Goal: Task Accomplishment & Management: Use online tool/utility

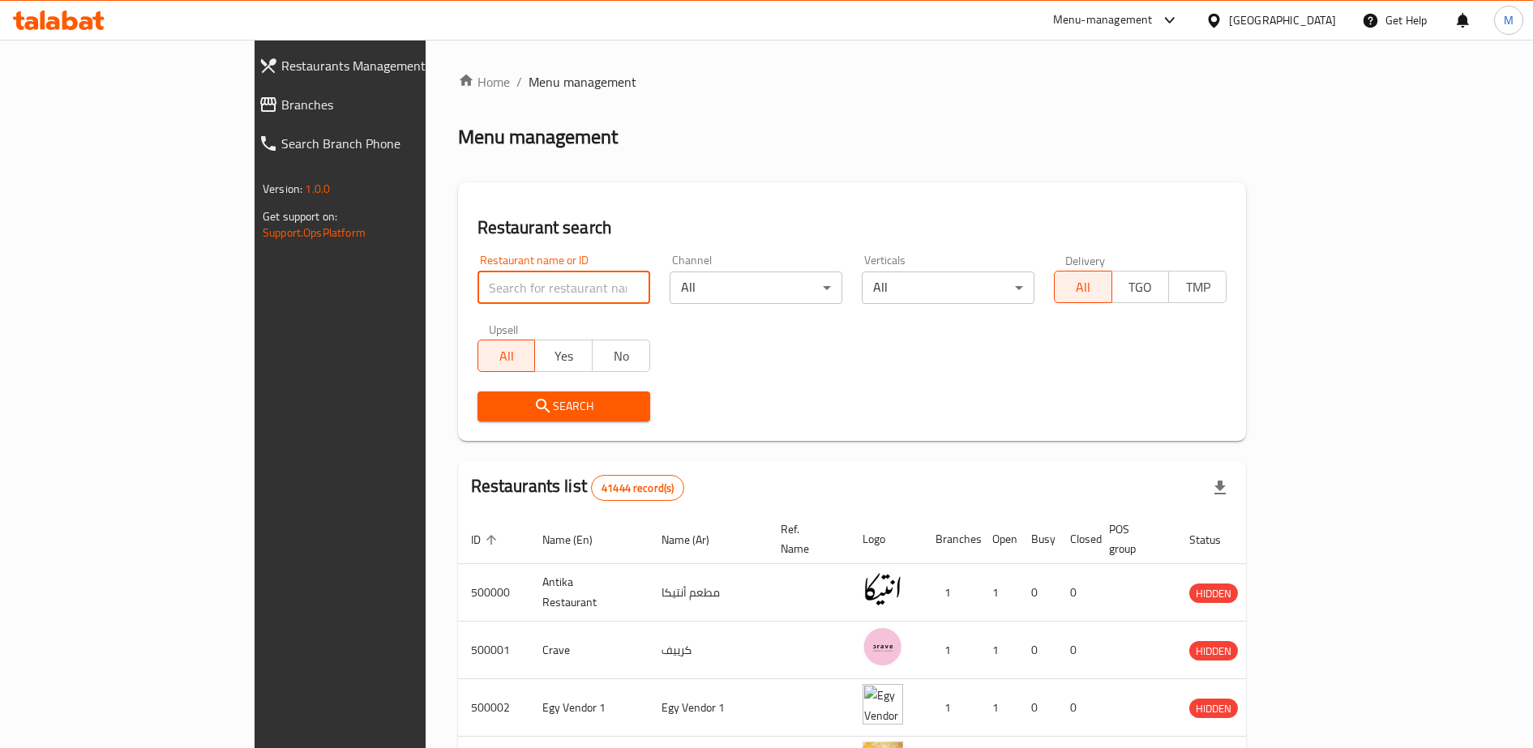
click at [477, 289] on input "search" at bounding box center [563, 287] width 173 height 32
type input "ع"
type input "uncle"
click button "Search" at bounding box center [563, 406] width 173 height 30
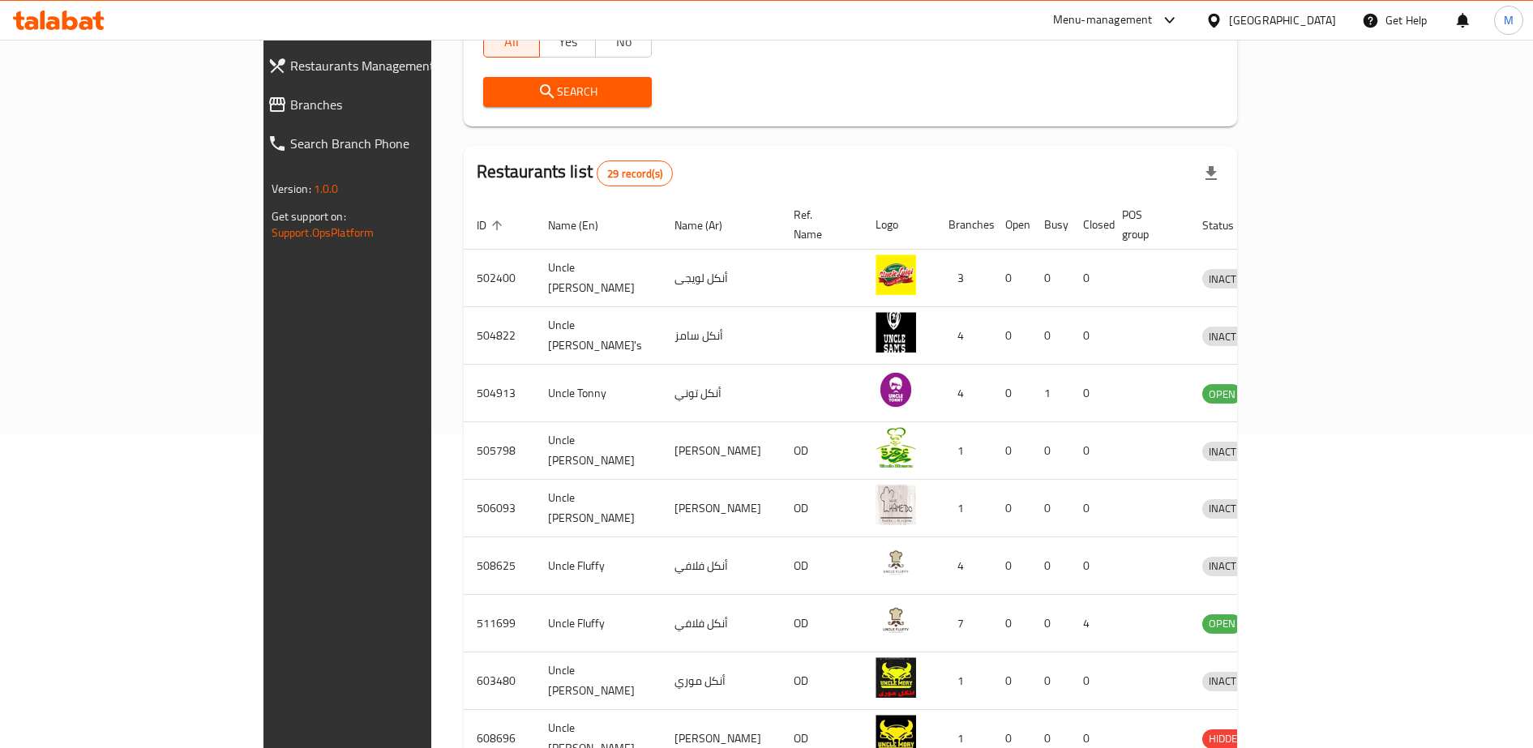
scroll to position [461, 0]
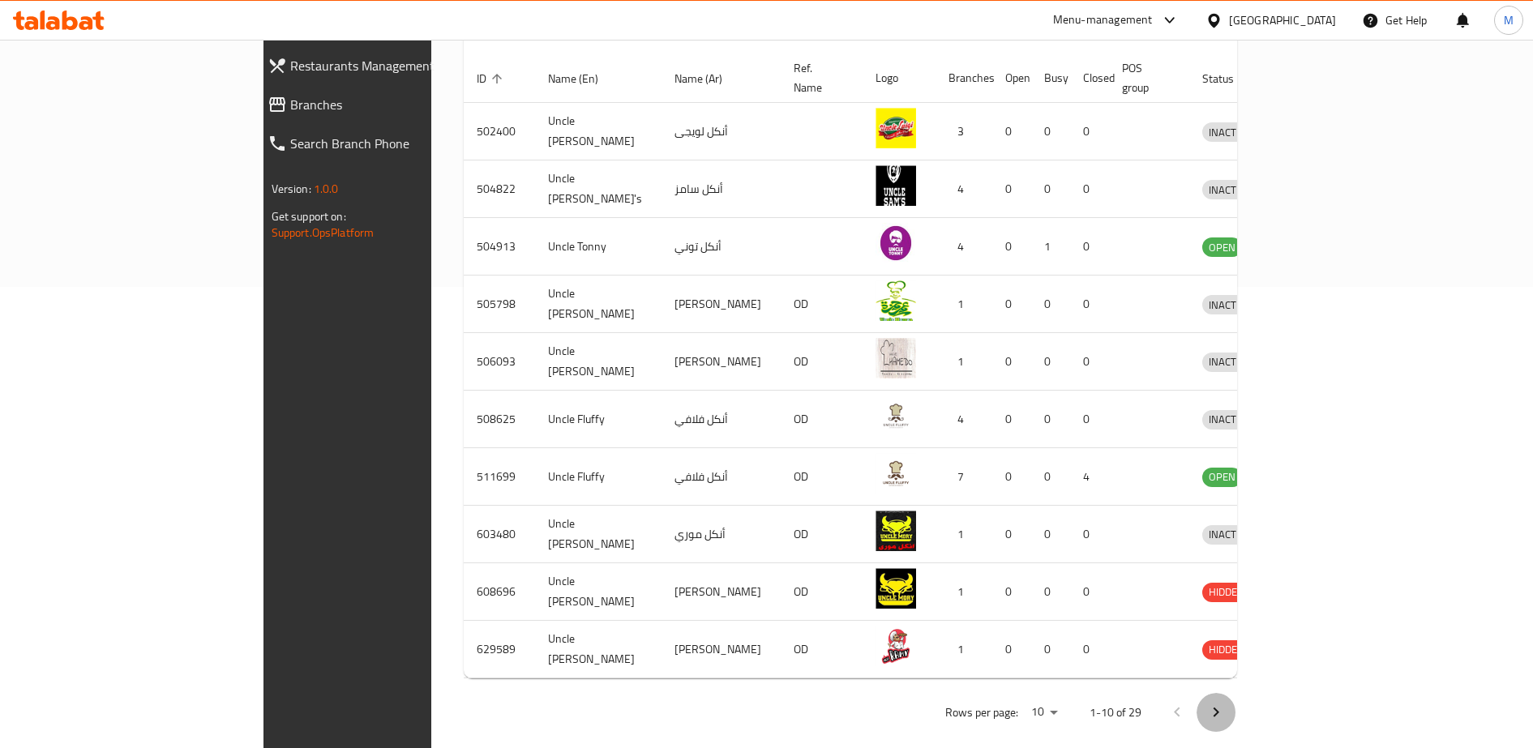
click at [1225, 703] on icon "Next page" at bounding box center [1215, 712] width 19 height 19
click at [1479, 694] on div at bounding box center [766, 374] width 1533 height 748
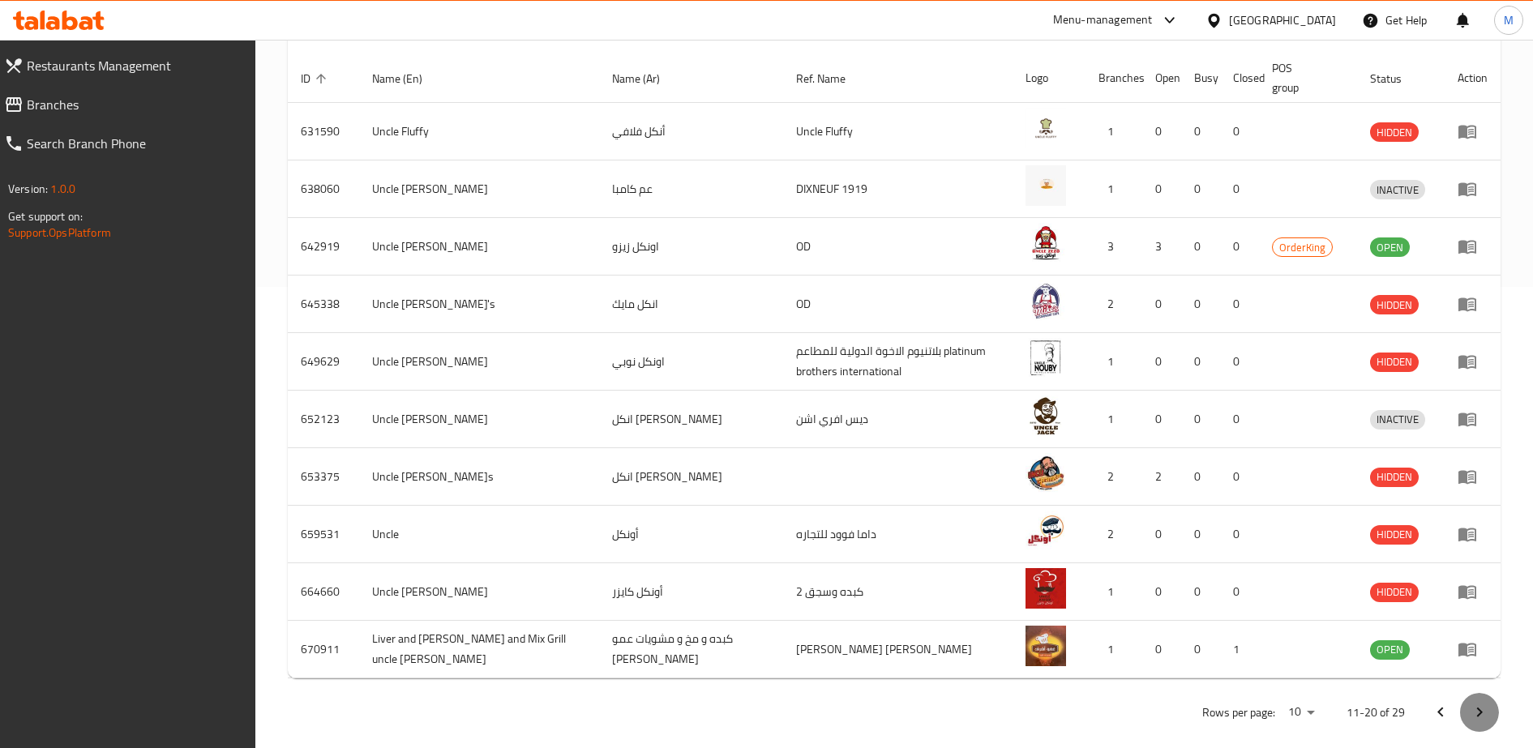
click at [1474, 717] on icon "Next page" at bounding box center [1478, 712] width 19 height 19
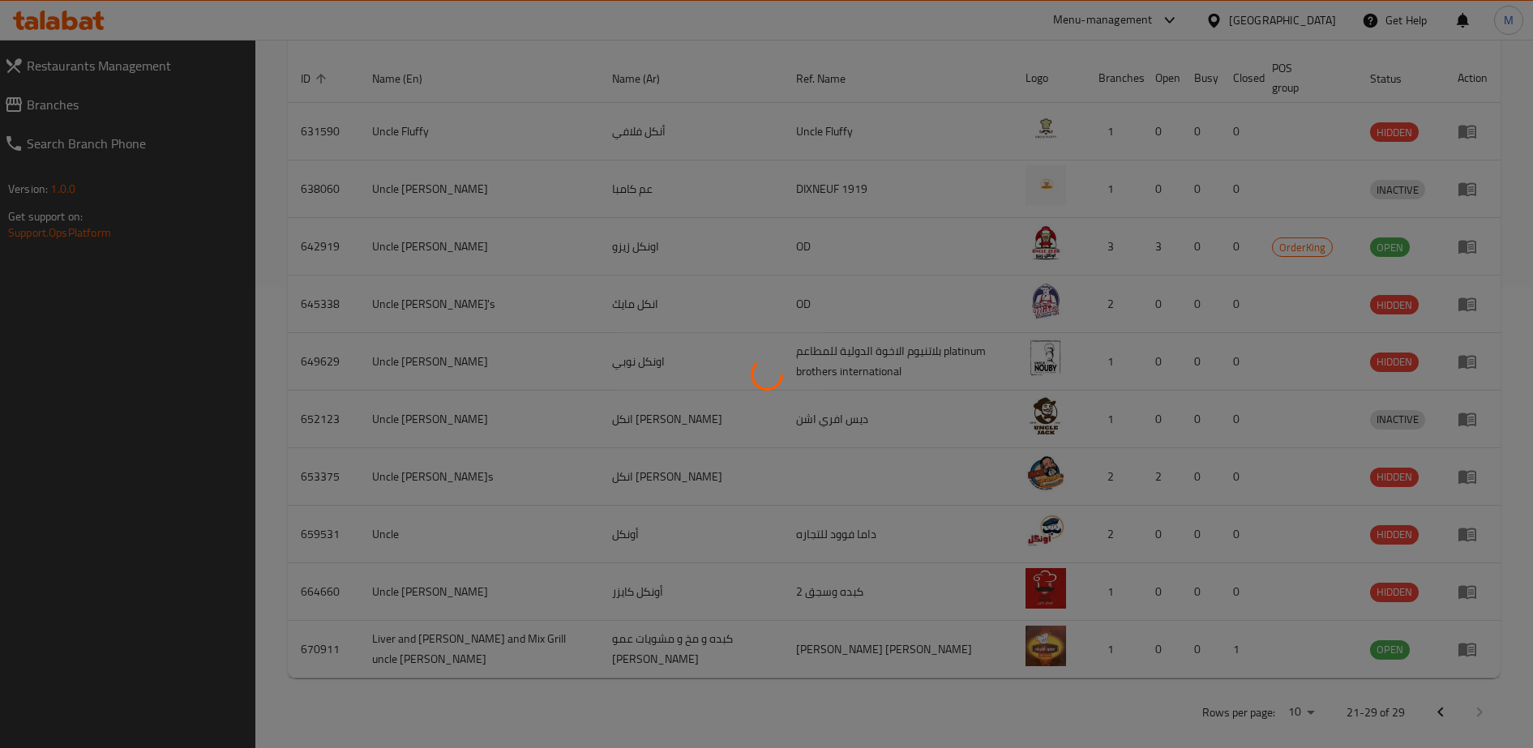
scroll to position [421, 0]
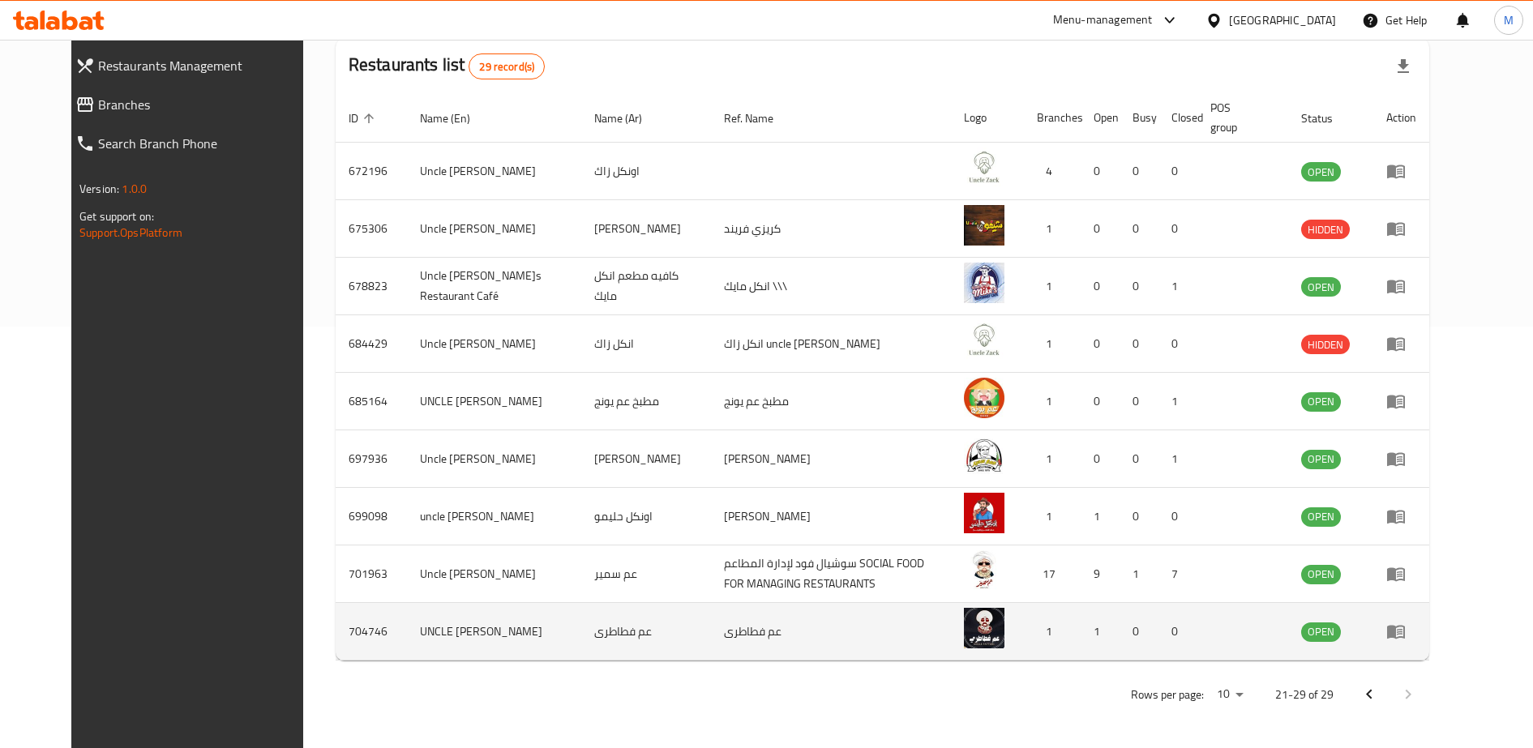
click at [336, 633] on td "704746" at bounding box center [371, 632] width 71 height 58
copy td "704746"
click at [407, 631] on td "UNCLE [PERSON_NAME]" at bounding box center [494, 632] width 175 height 58
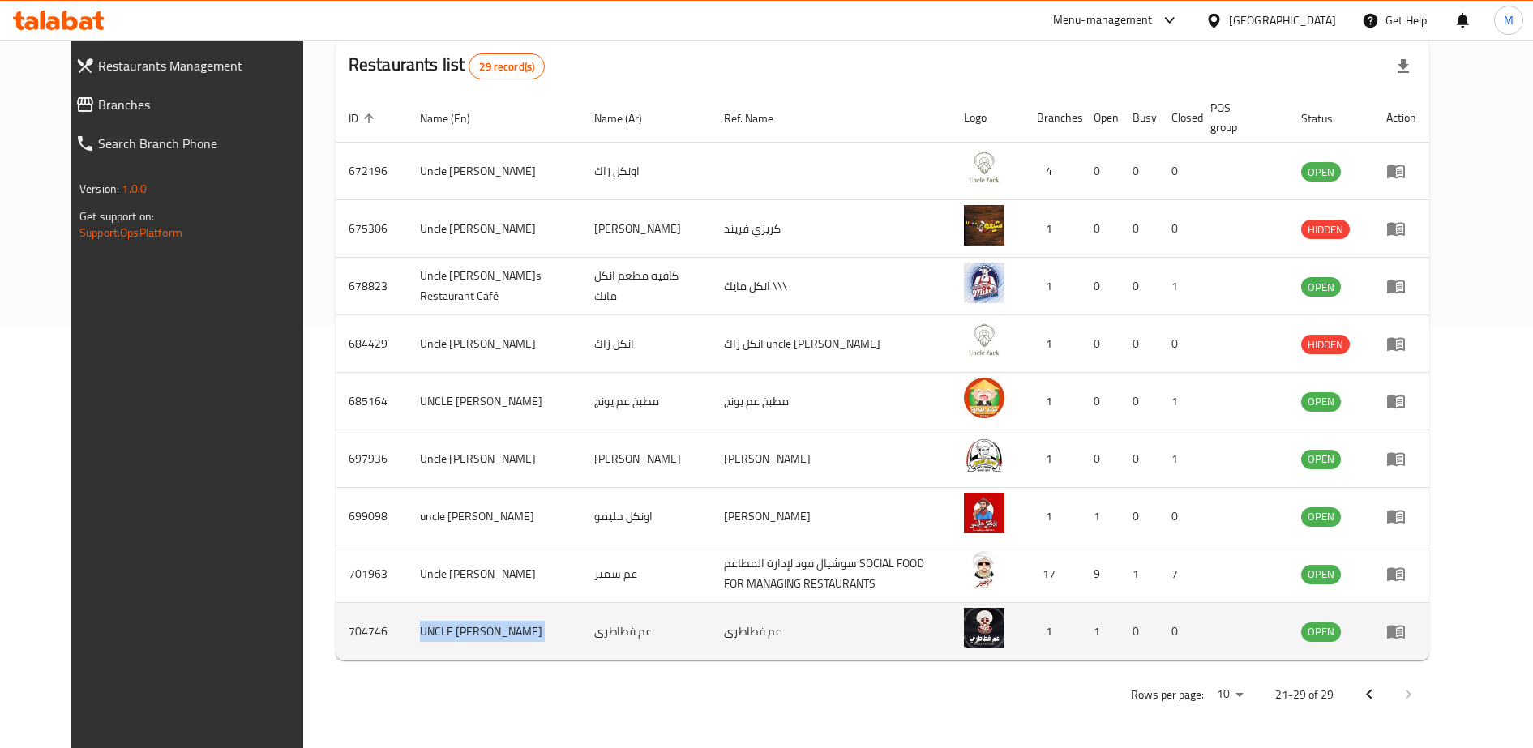
click at [407, 631] on td "UNCLE [PERSON_NAME]" at bounding box center [494, 632] width 175 height 58
copy td "UNCLE [PERSON_NAME]"
click at [1404, 627] on icon "enhanced table" at bounding box center [1396, 633] width 18 height 14
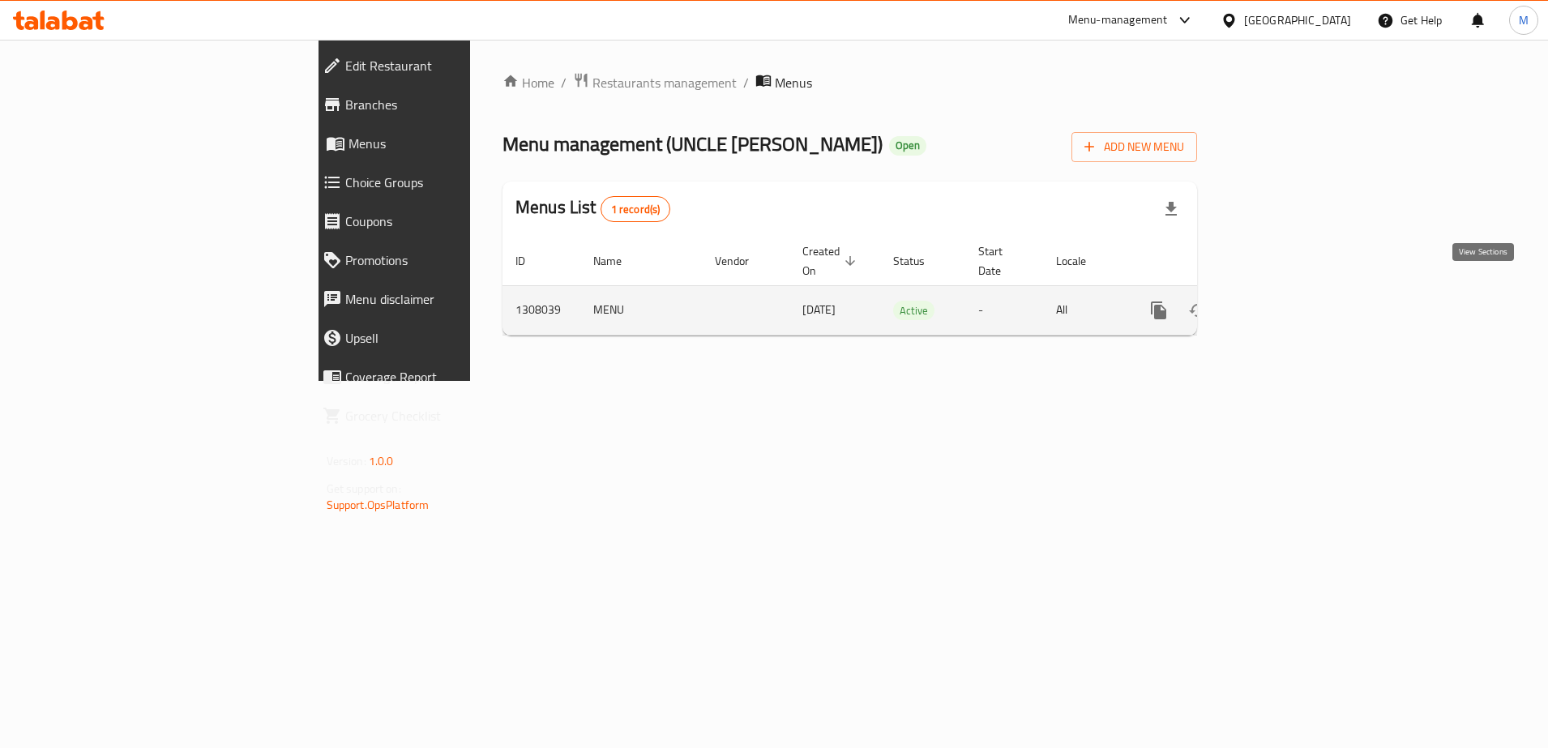
click at [1285, 301] on icon "enhanced table" at bounding box center [1275, 310] width 19 height 19
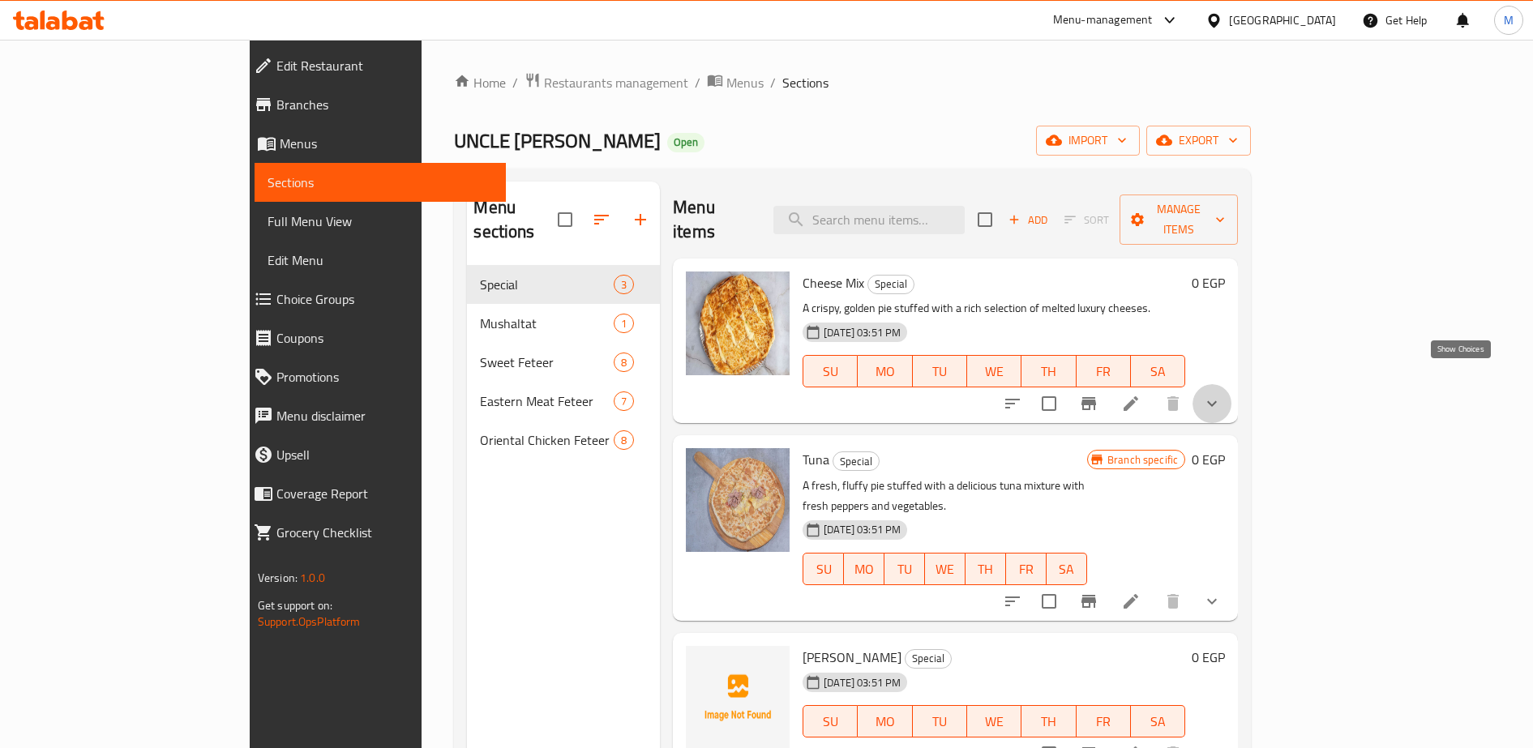
click at [1216, 401] on icon "show more" at bounding box center [1212, 404] width 10 height 6
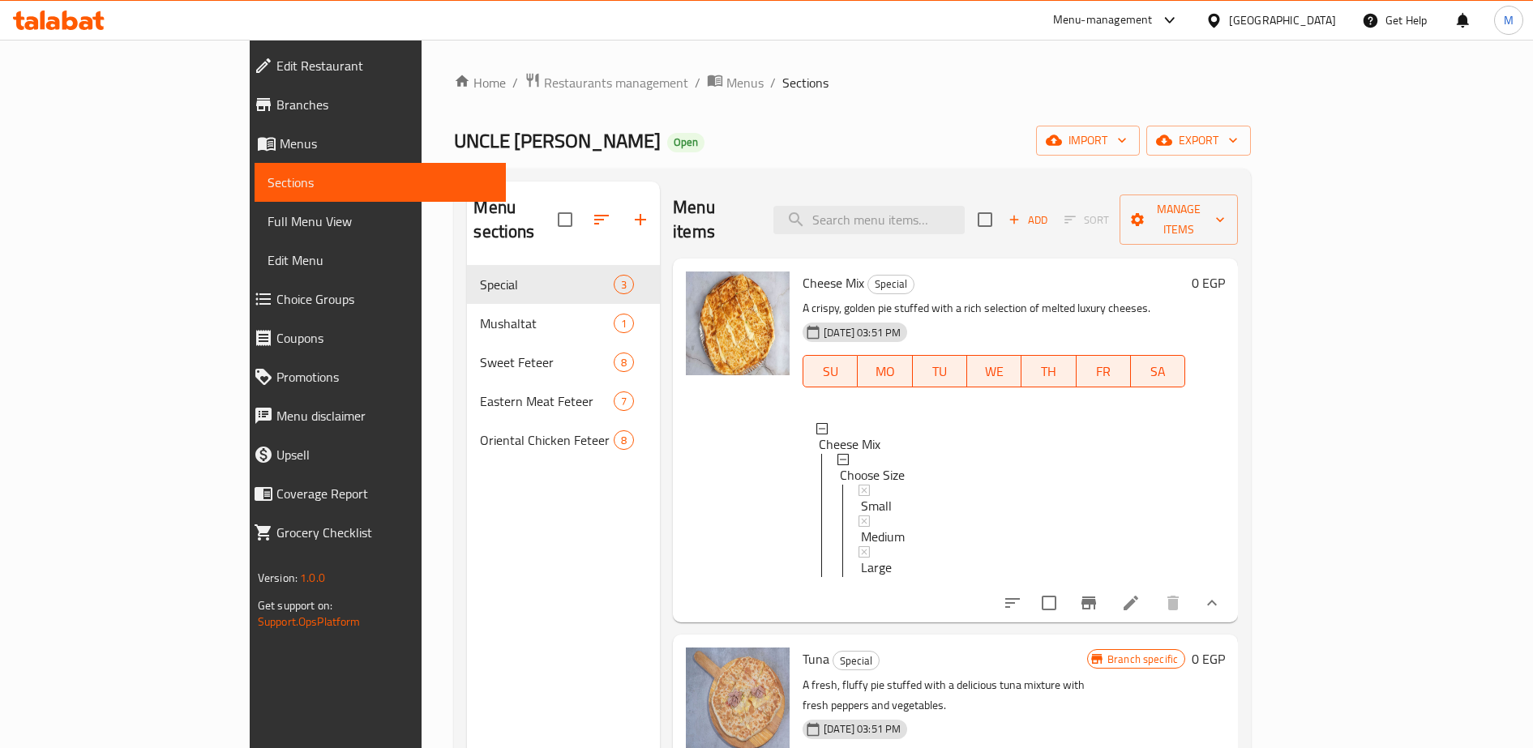
scroll to position [2, 0]
click at [802, 271] on span "Cheese Mix" at bounding box center [833, 283] width 62 height 24
drag, startPoint x: 759, startPoint y: 258, endPoint x: 1114, endPoint y: 140, distance: 374.7
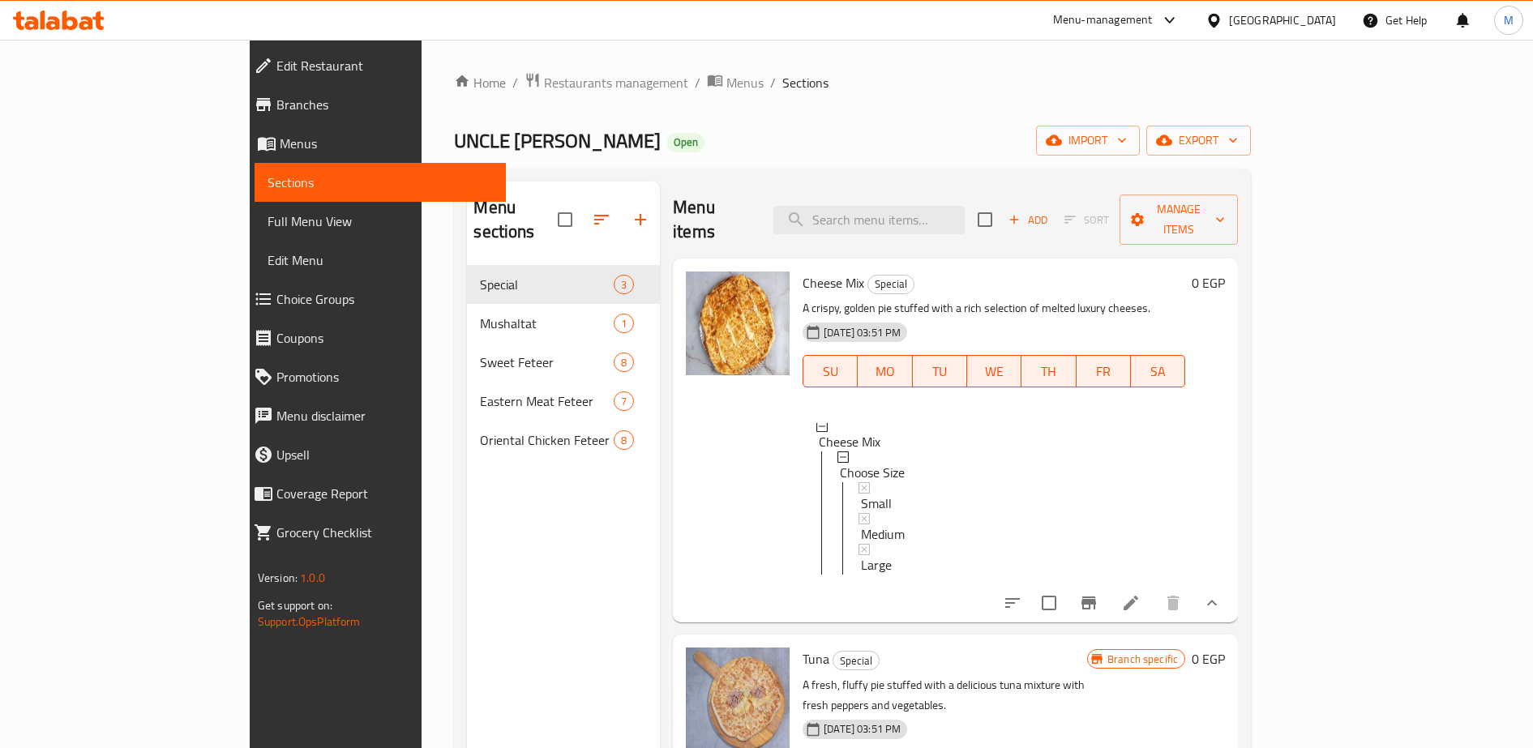
click at [1114, 140] on div "UNCLE FATTARI Open import export" at bounding box center [852, 141] width 797 height 30
click at [1238, 140] on span "export" at bounding box center [1198, 140] width 79 height 20
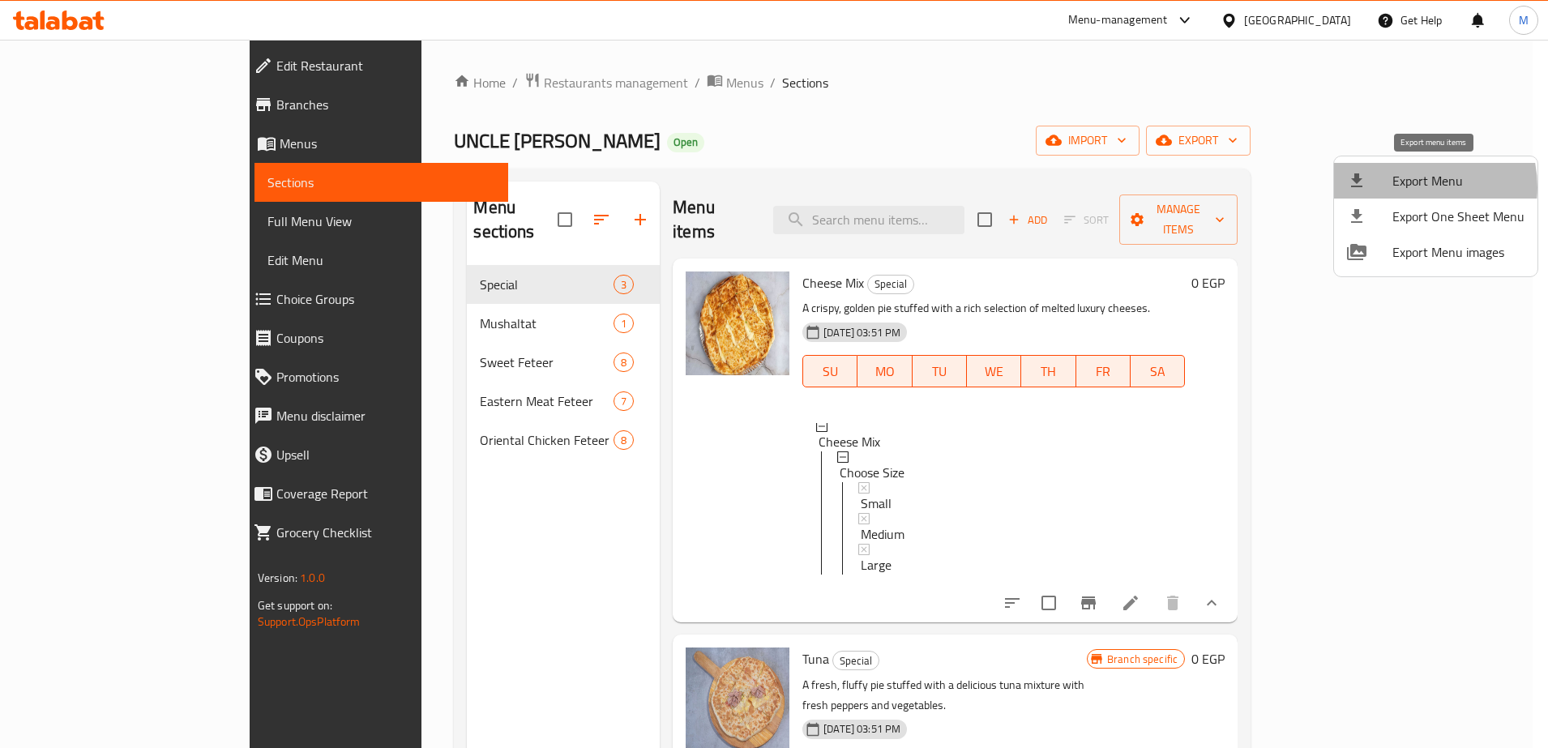
click at [1408, 187] on span "Export Menu" at bounding box center [1458, 180] width 132 height 19
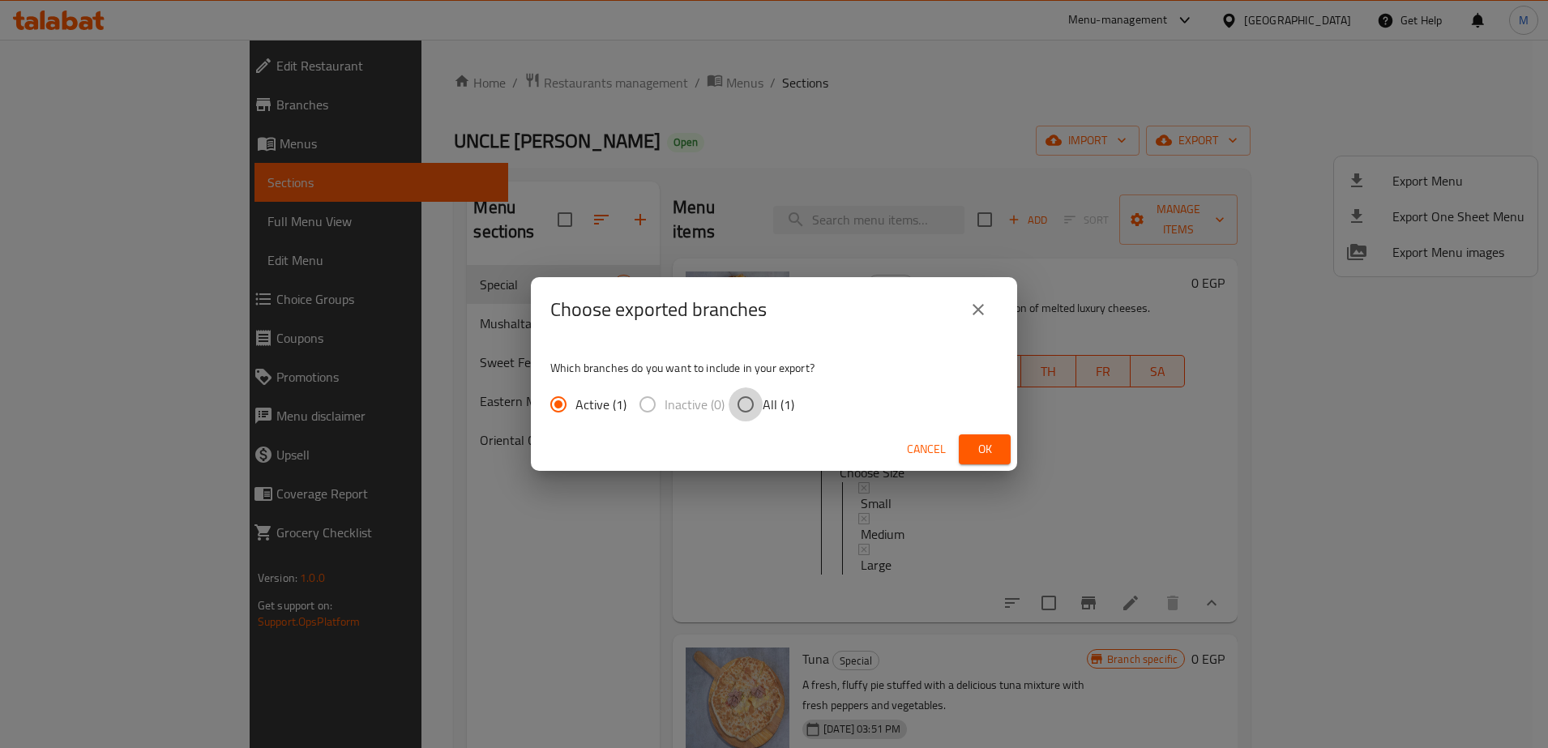
click at [746, 405] on input "All (1)" at bounding box center [746, 404] width 34 height 34
radio input "true"
click at [1006, 450] on button "Ok" at bounding box center [985, 449] width 52 height 30
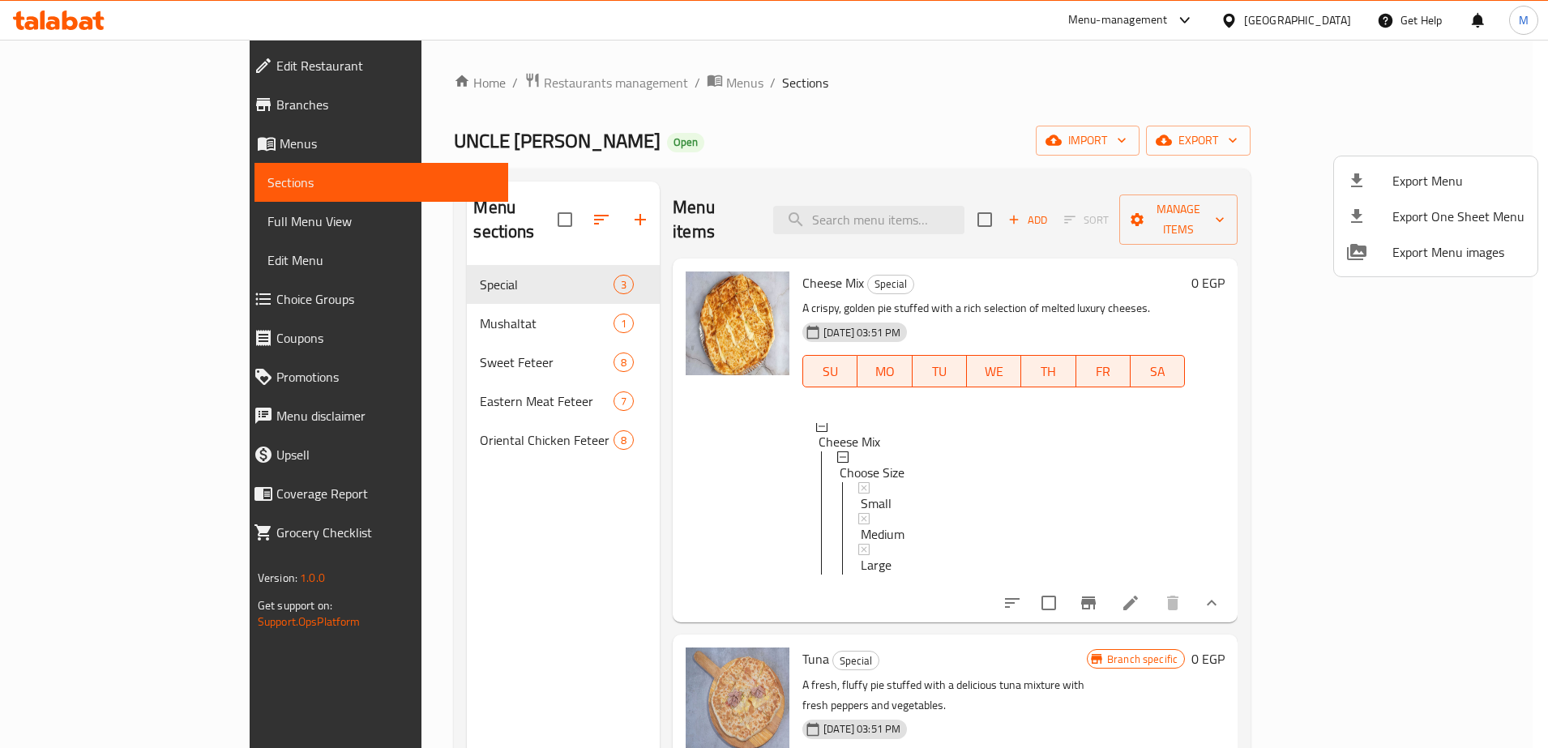
click at [439, 419] on div at bounding box center [774, 374] width 1548 height 748
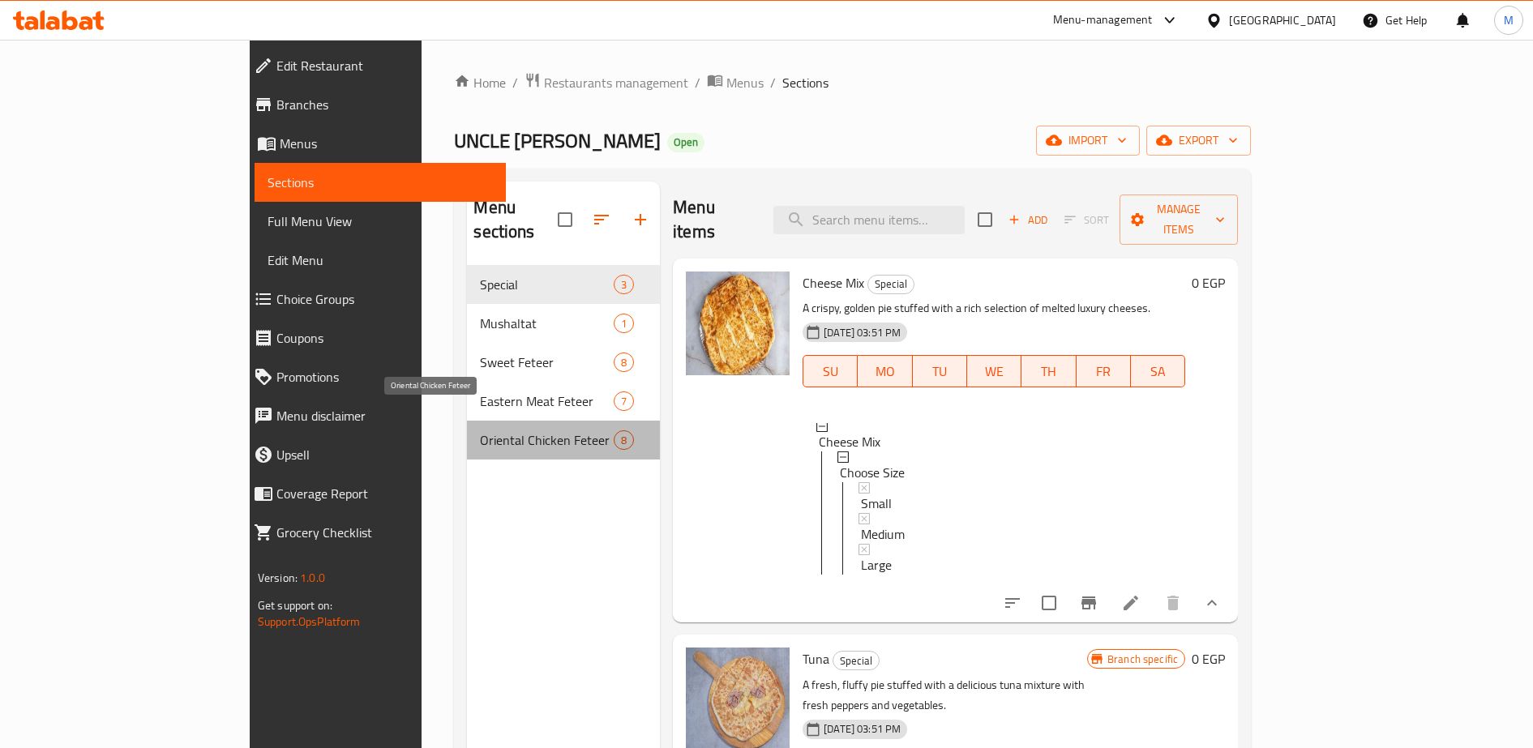
click at [480, 430] on span "Oriental Chicken Feteer" at bounding box center [547, 439] width 134 height 19
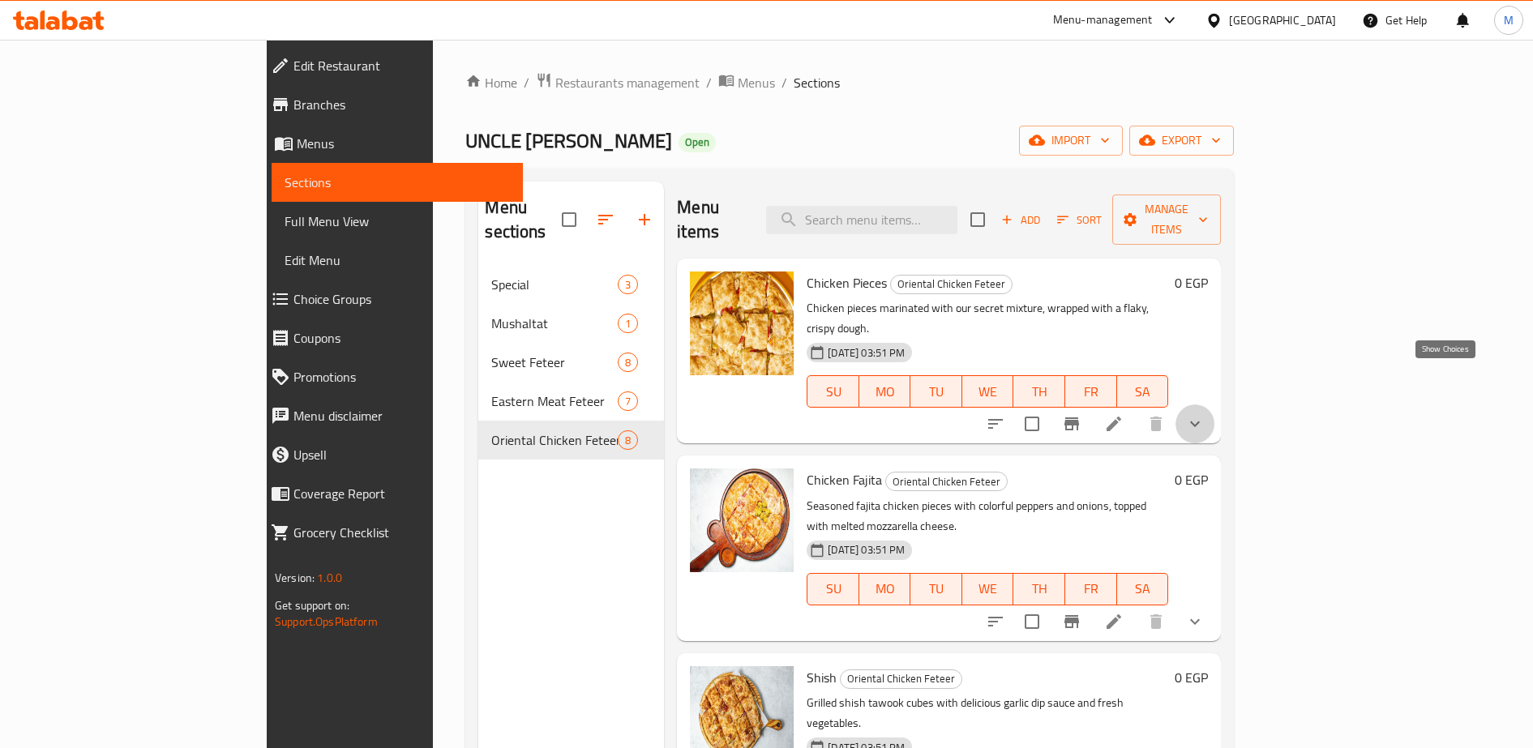
click at [1204, 414] on icon "show more" at bounding box center [1194, 423] width 19 height 19
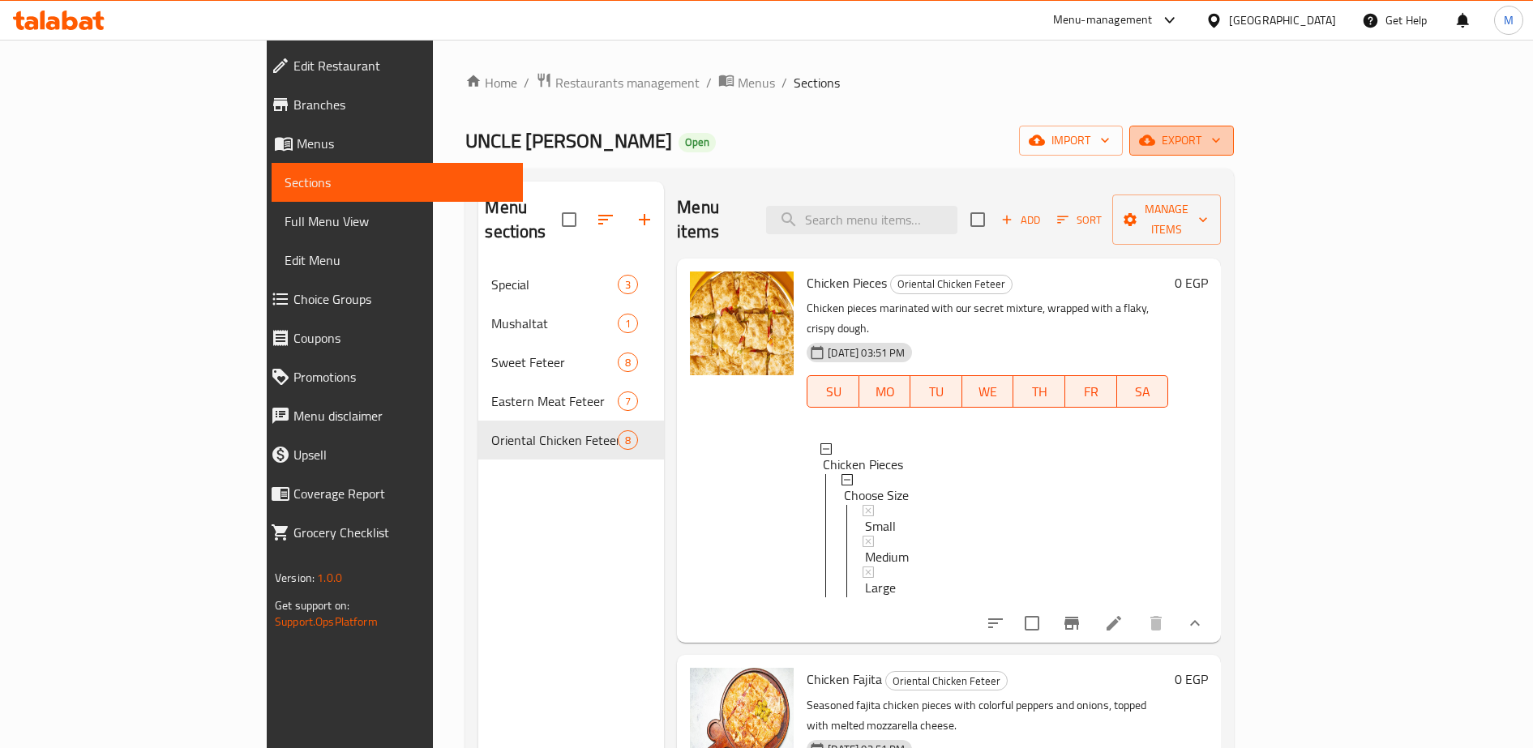
click at [1221, 147] on span "export" at bounding box center [1181, 140] width 79 height 20
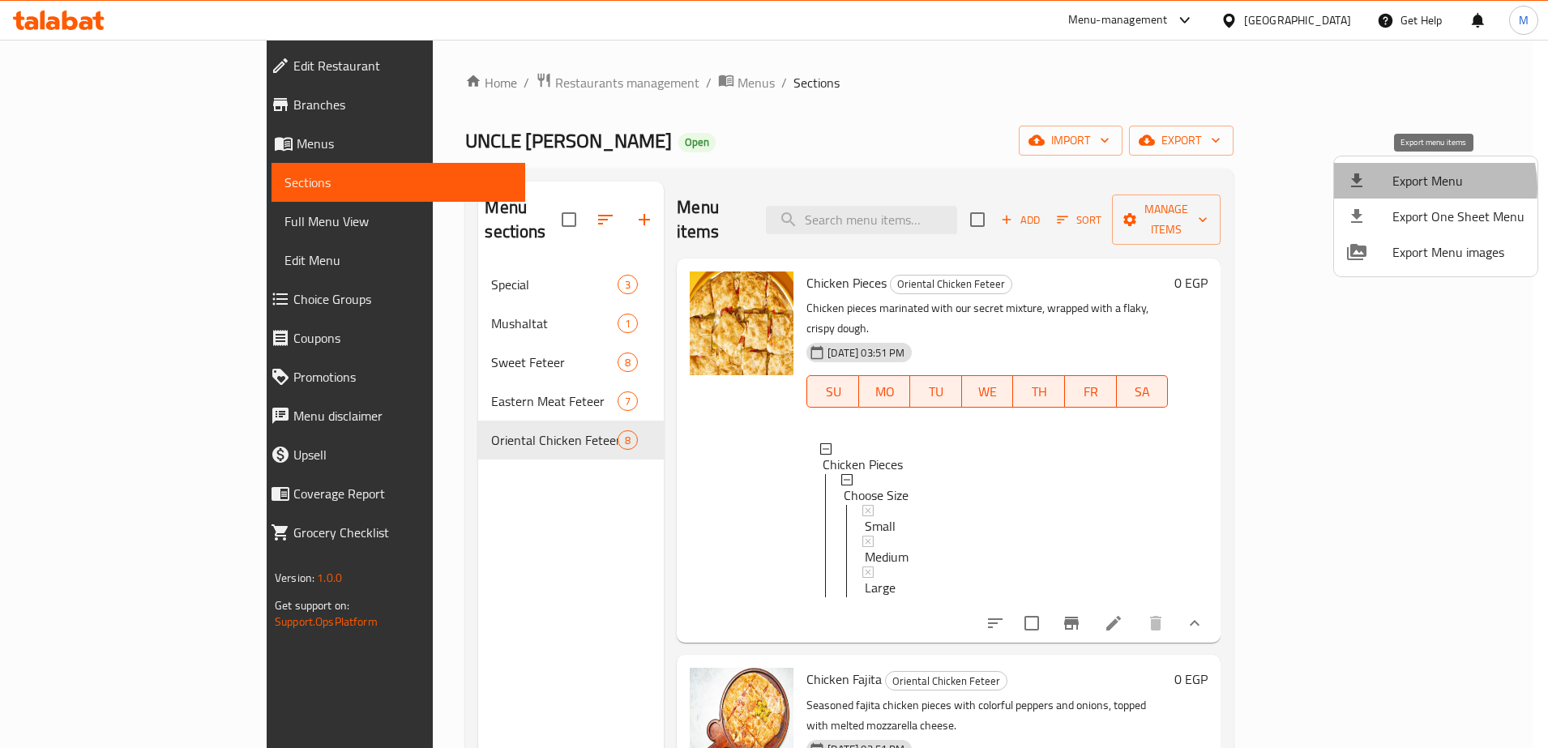
click at [1413, 187] on span "Export Menu" at bounding box center [1458, 180] width 132 height 19
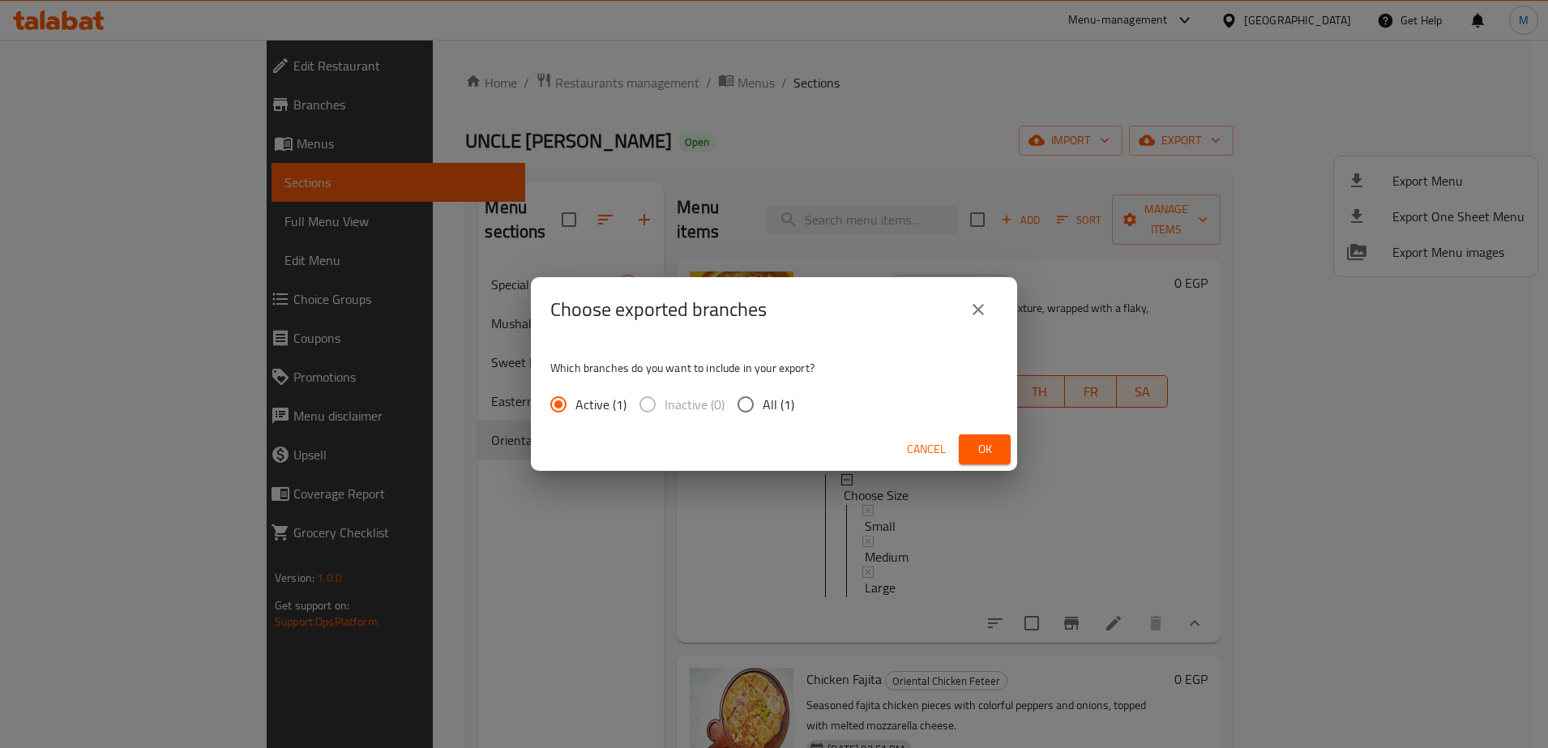
click at [742, 403] on input "All (1)" at bounding box center [746, 404] width 34 height 34
radio input "true"
click at [971, 447] on button "Ok" at bounding box center [985, 449] width 52 height 30
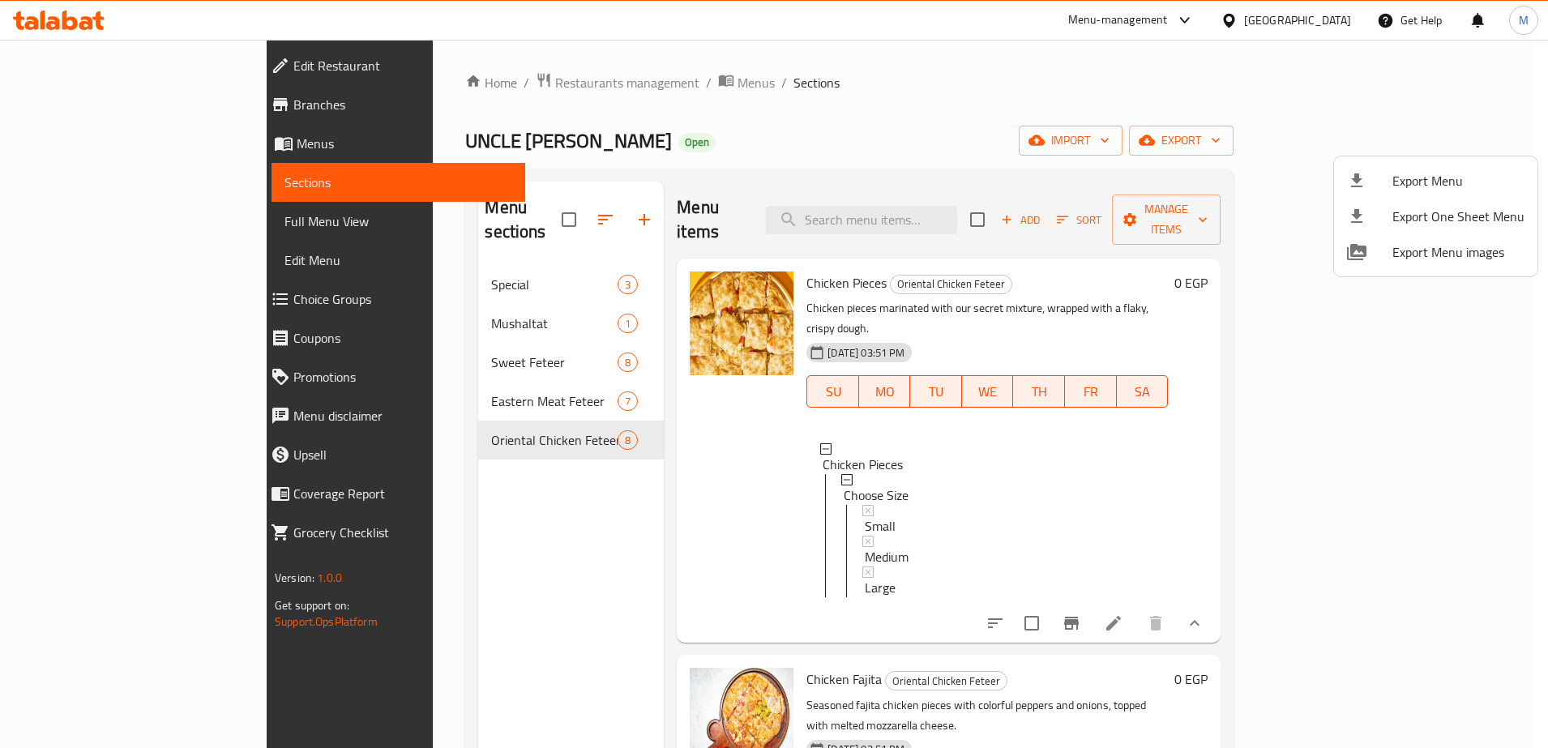
click at [370, 381] on div at bounding box center [774, 374] width 1548 height 748
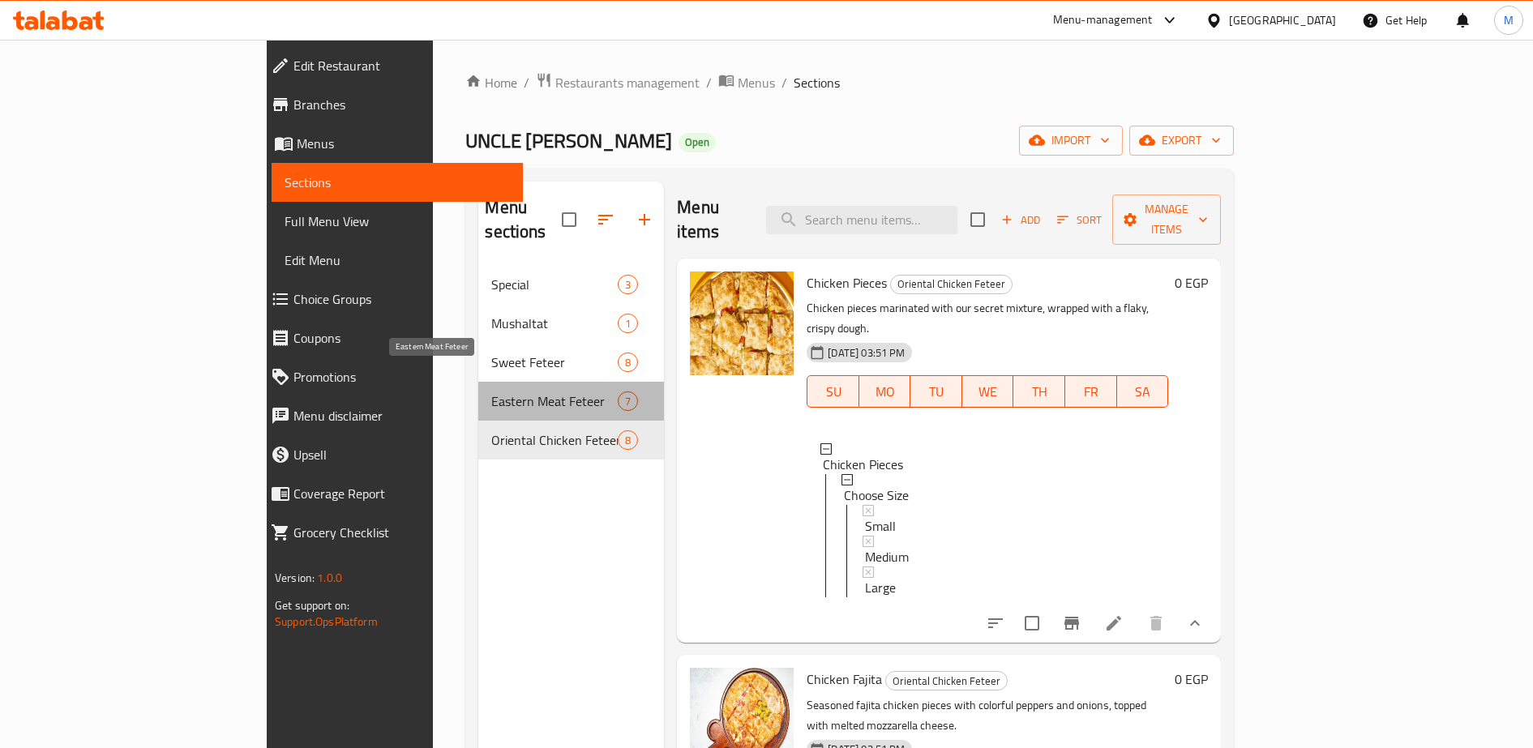
click at [491, 391] on span "Eastern Meat Feteer" at bounding box center [554, 400] width 126 height 19
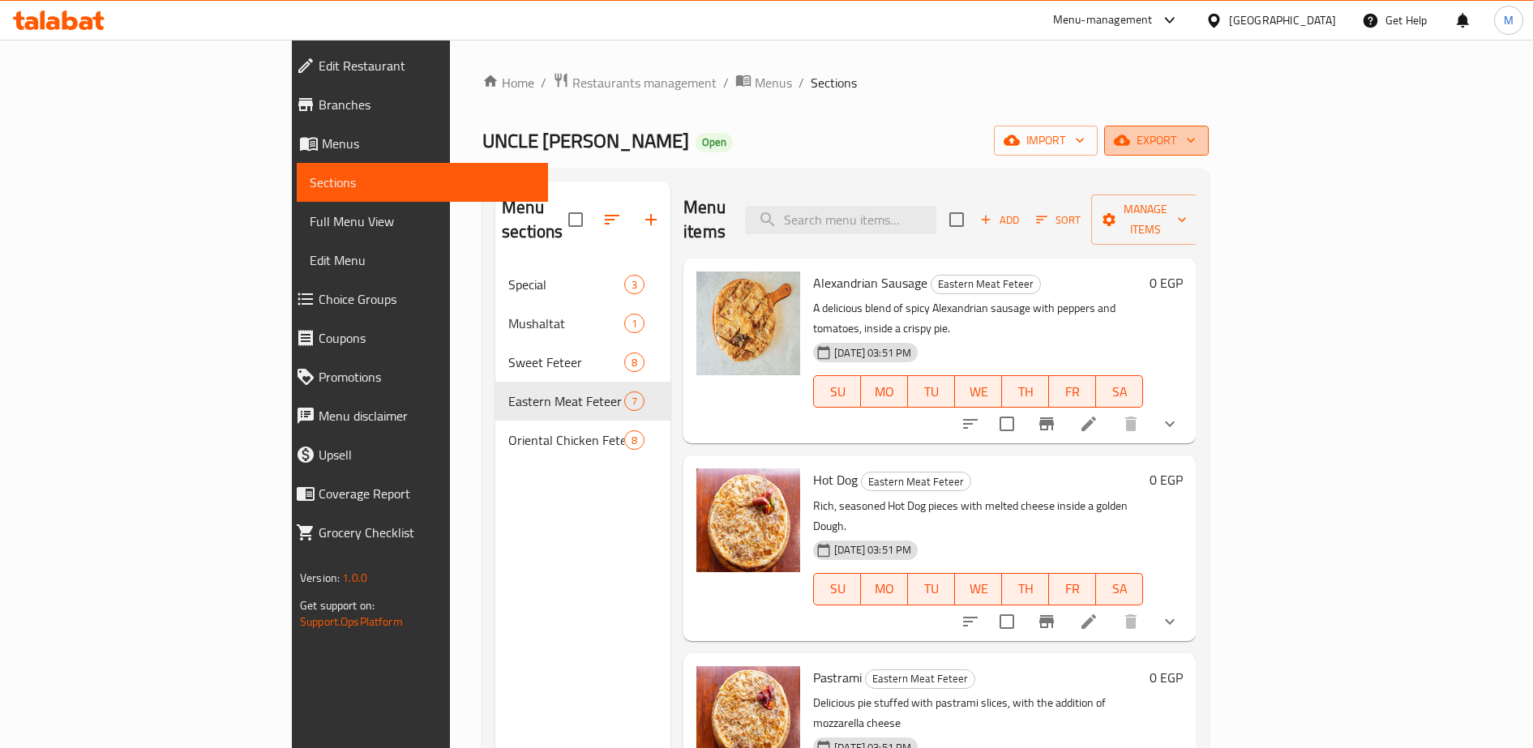
click at [1195, 141] on span "export" at bounding box center [1156, 140] width 79 height 20
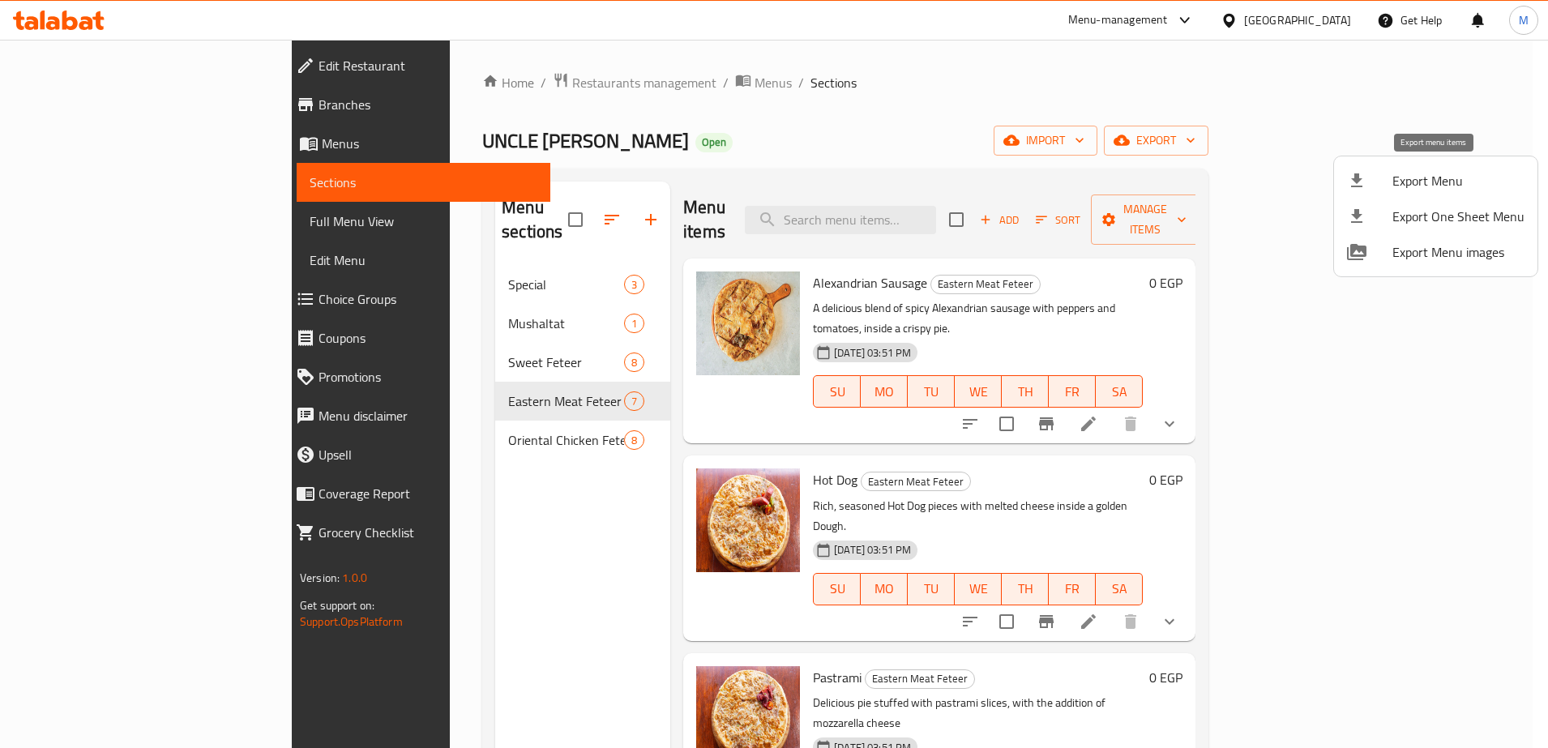
click at [1421, 186] on span "Export Menu" at bounding box center [1458, 180] width 132 height 19
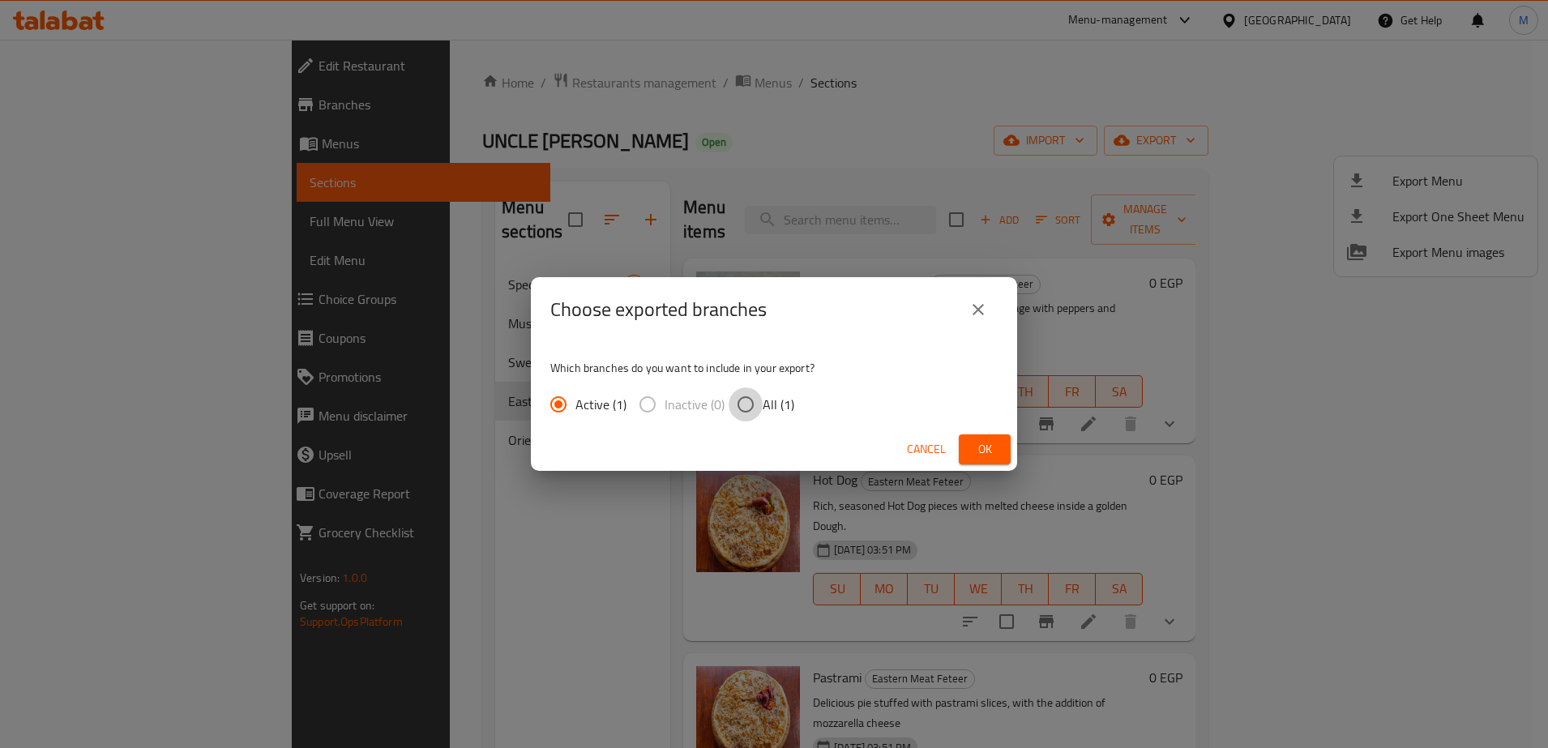
click at [737, 400] on input "All (1)" at bounding box center [746, 404] width 34 height 34
radio input "true"
click at [1007, 447] on button "Ok" at bounding box center [985, 449] width 52 height 30
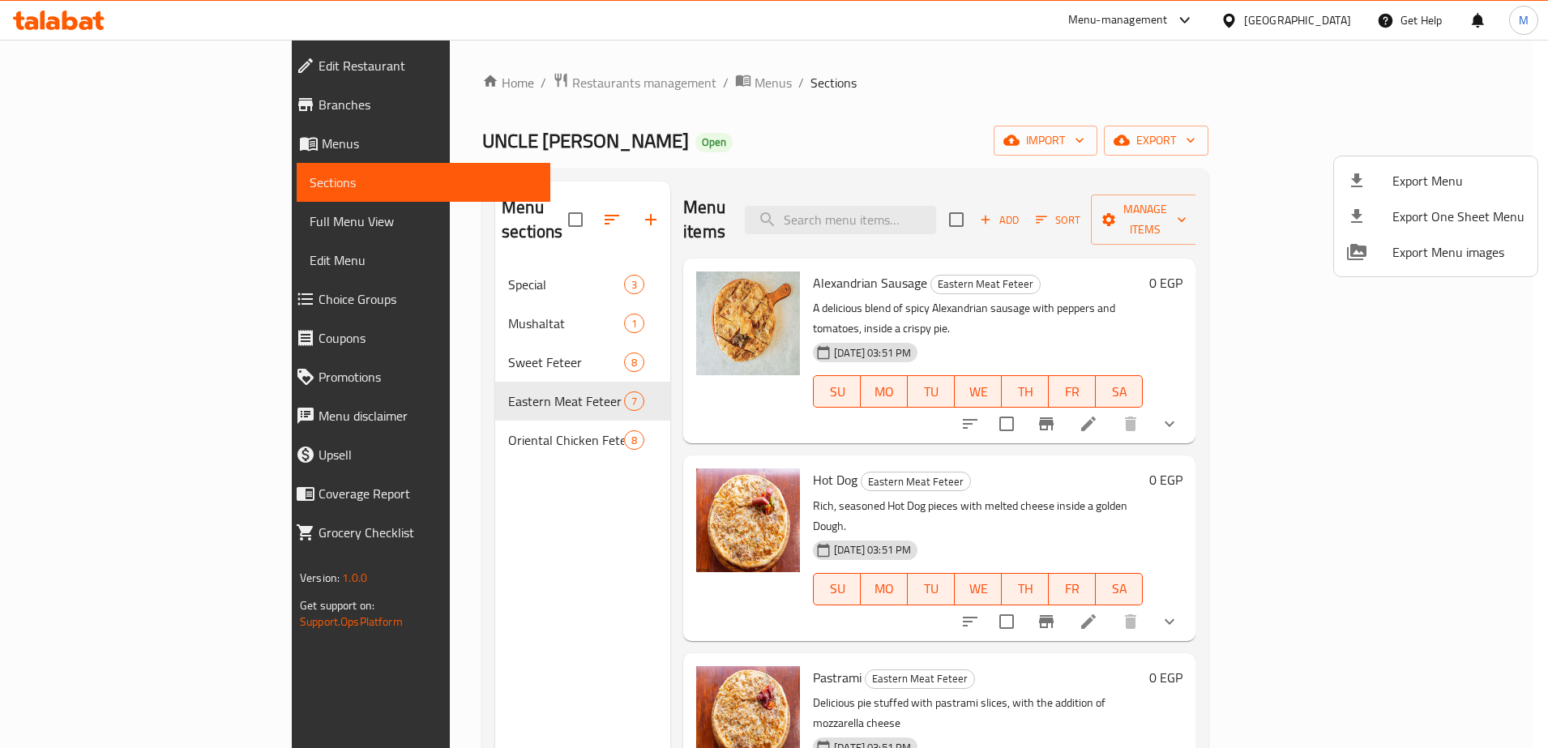
click at [753, 259] on div at bounding box center [774, 374] width 1548 height 748
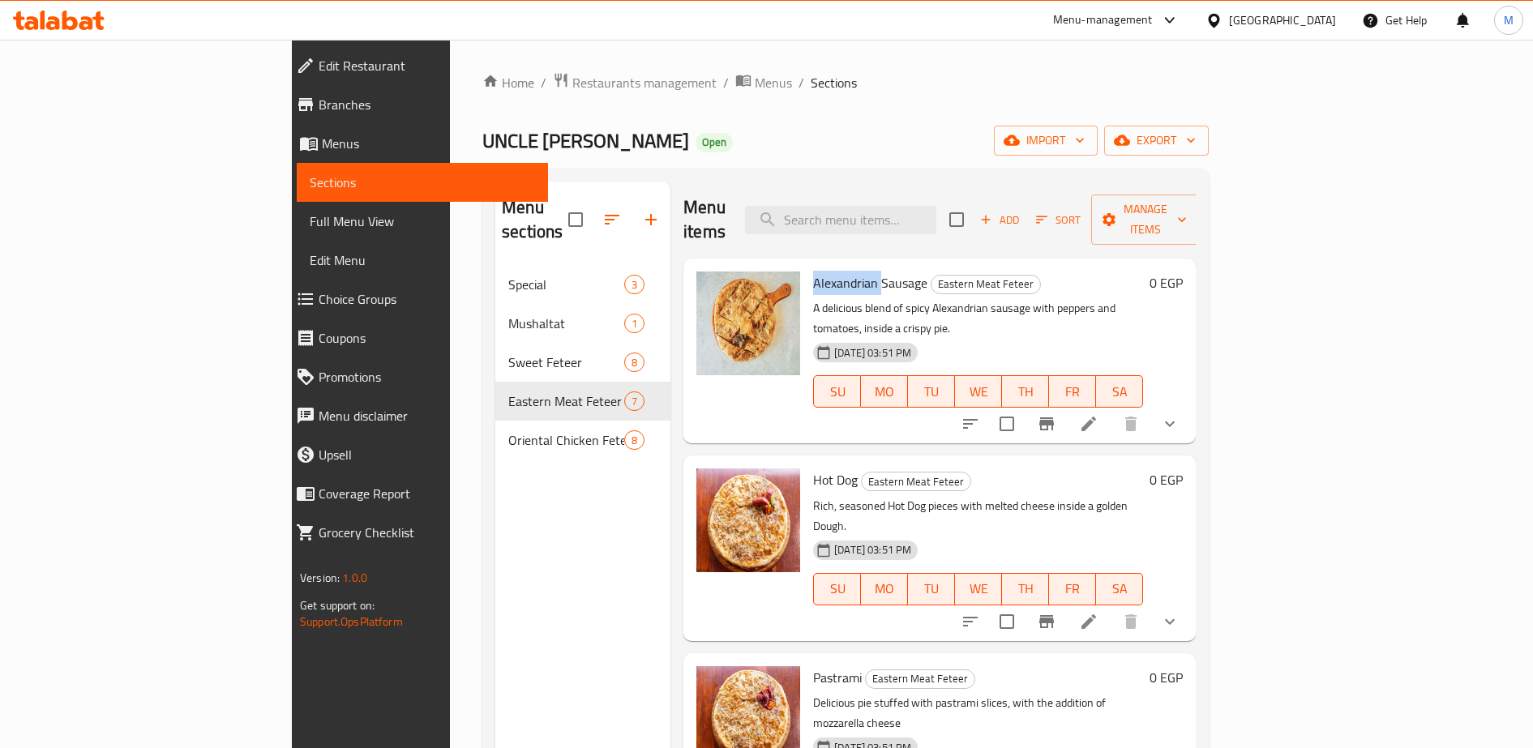
click at [813, 271] on span "Alexandrian Sausage" at bounding box center [870, 283] width 114 height 24
click at [813, 468] on span "Hot Dog" at bounding box center [835, 480] width 45 height 24
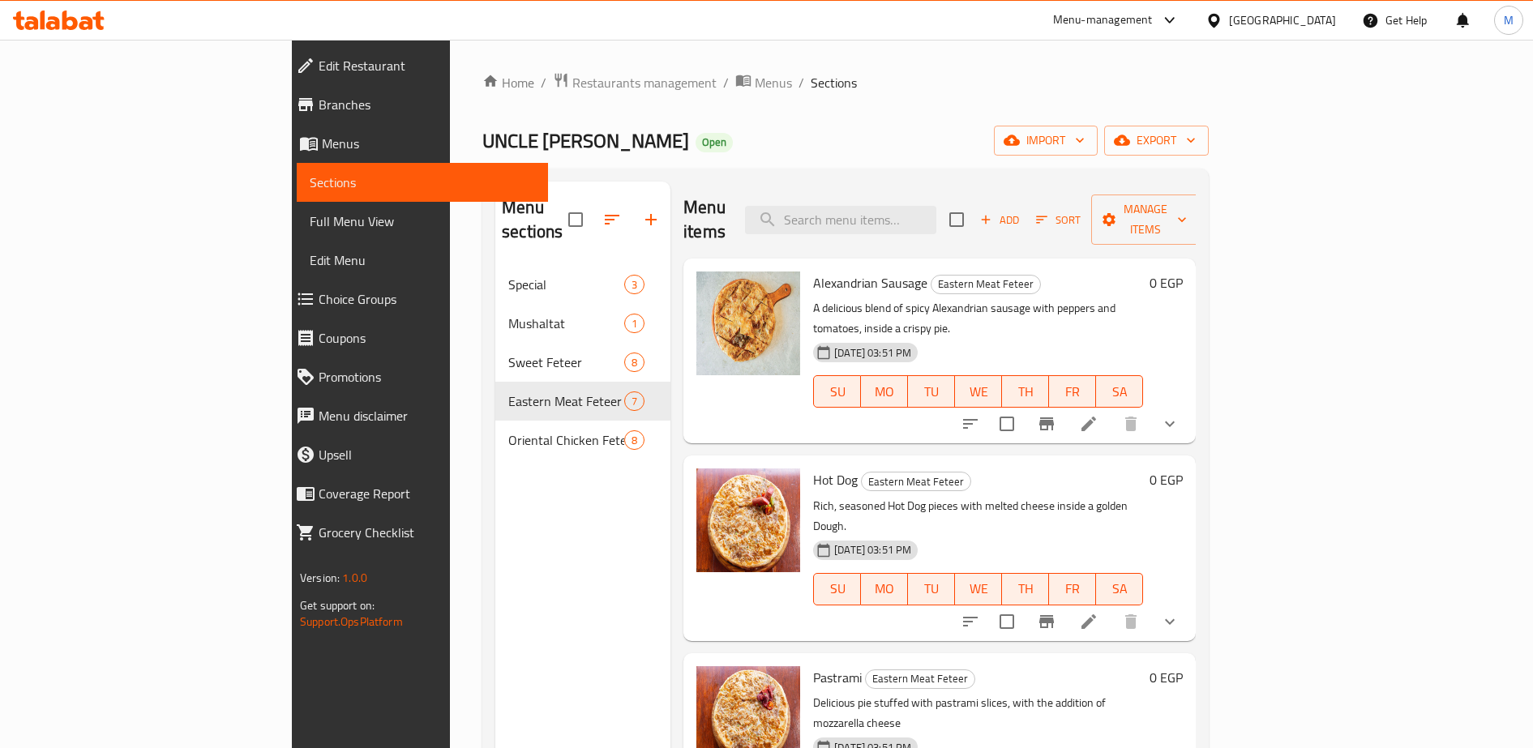
click at [813, 665] on span "Pastrami" at bounding box center [837, 677] width 49 height 24
copy h6 "Pastrami"
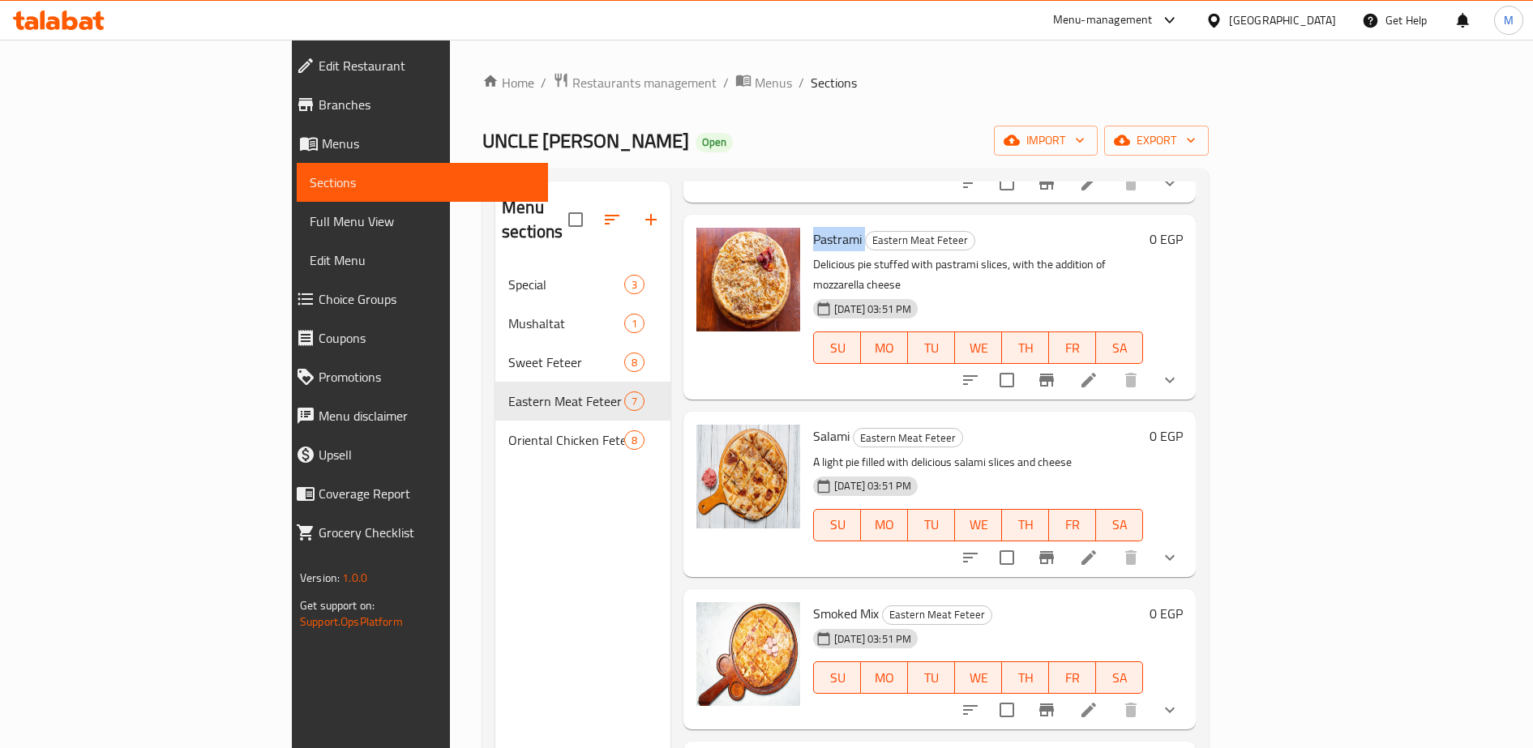
scroll to position [507, 0]
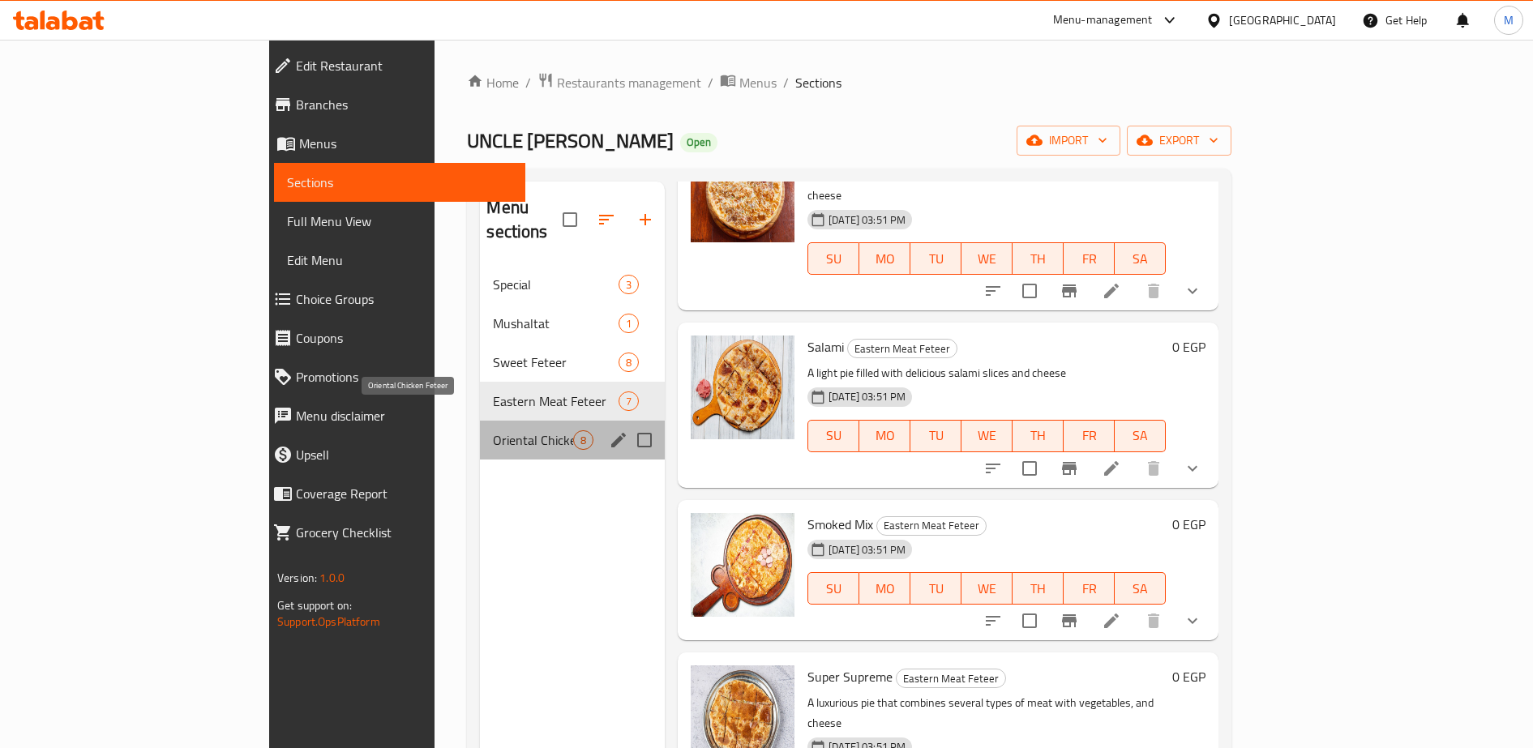
click at [493, 430] on span "Oriental Chicken Feteer" at bounding box center [533, 439] width 80 height 19
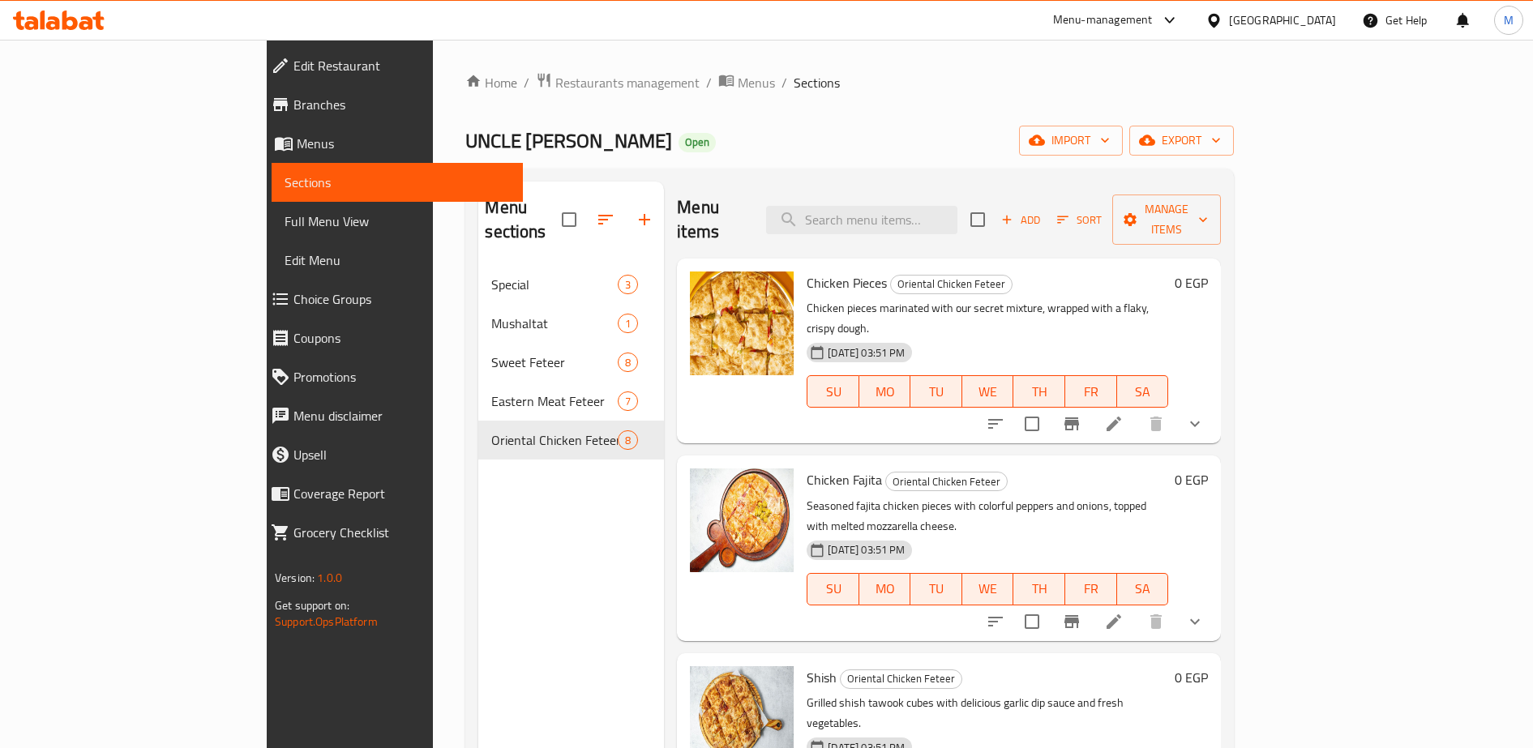
click at [806, 468] on span "Chicken Fajita" at bounding box center [843, 480] width 75 height 24
click at [806, 271] on span "Chicken Pieces" at bounding box center [846, 283] width 80 height 24
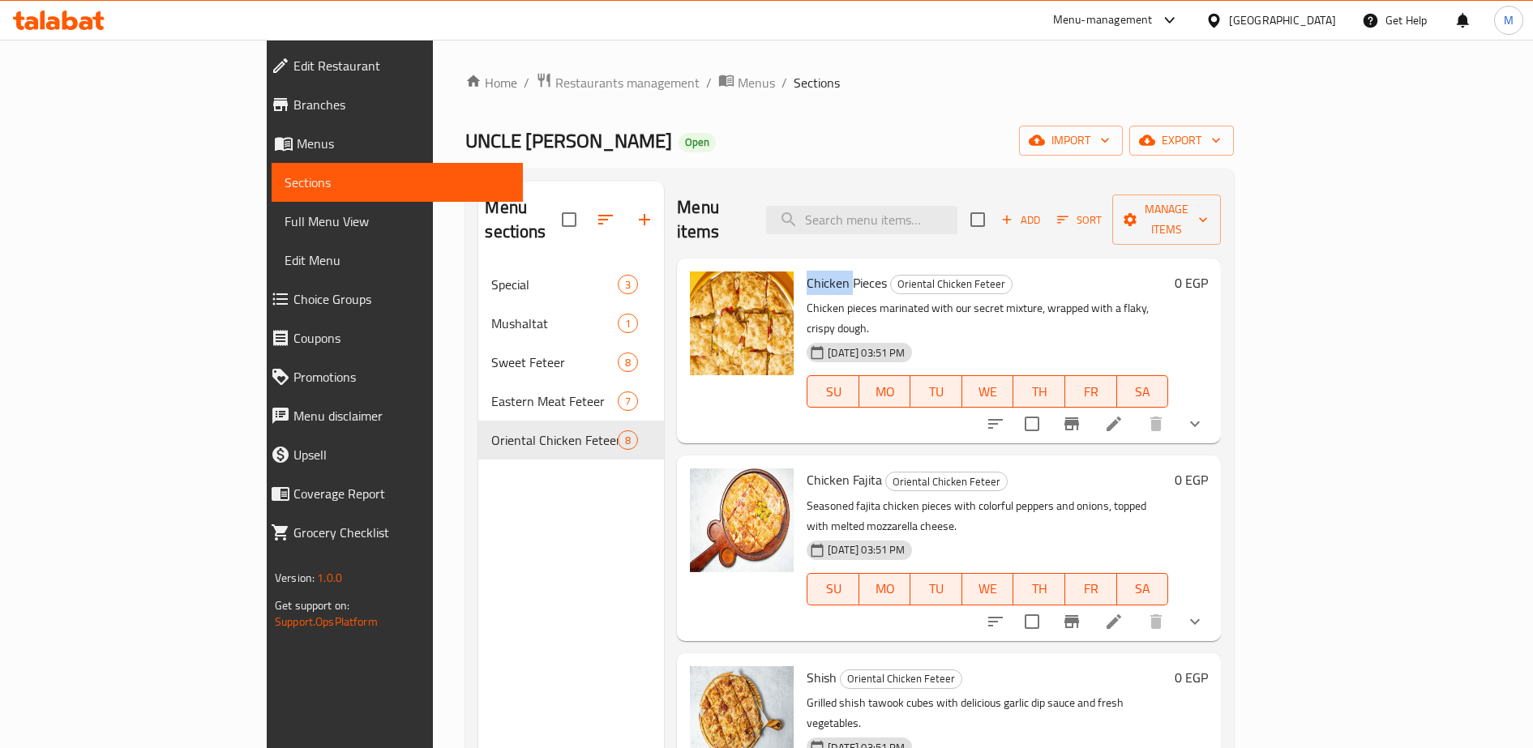
click at [806, 271] on span "Chicken Pieces" at bounding box center [846, 283] width 80 height 24
copy h6 "Chicken Pieces"
click at [806, 468] on span "Chicken Fajita" at bounding box center [843, 480] width 75 height 24
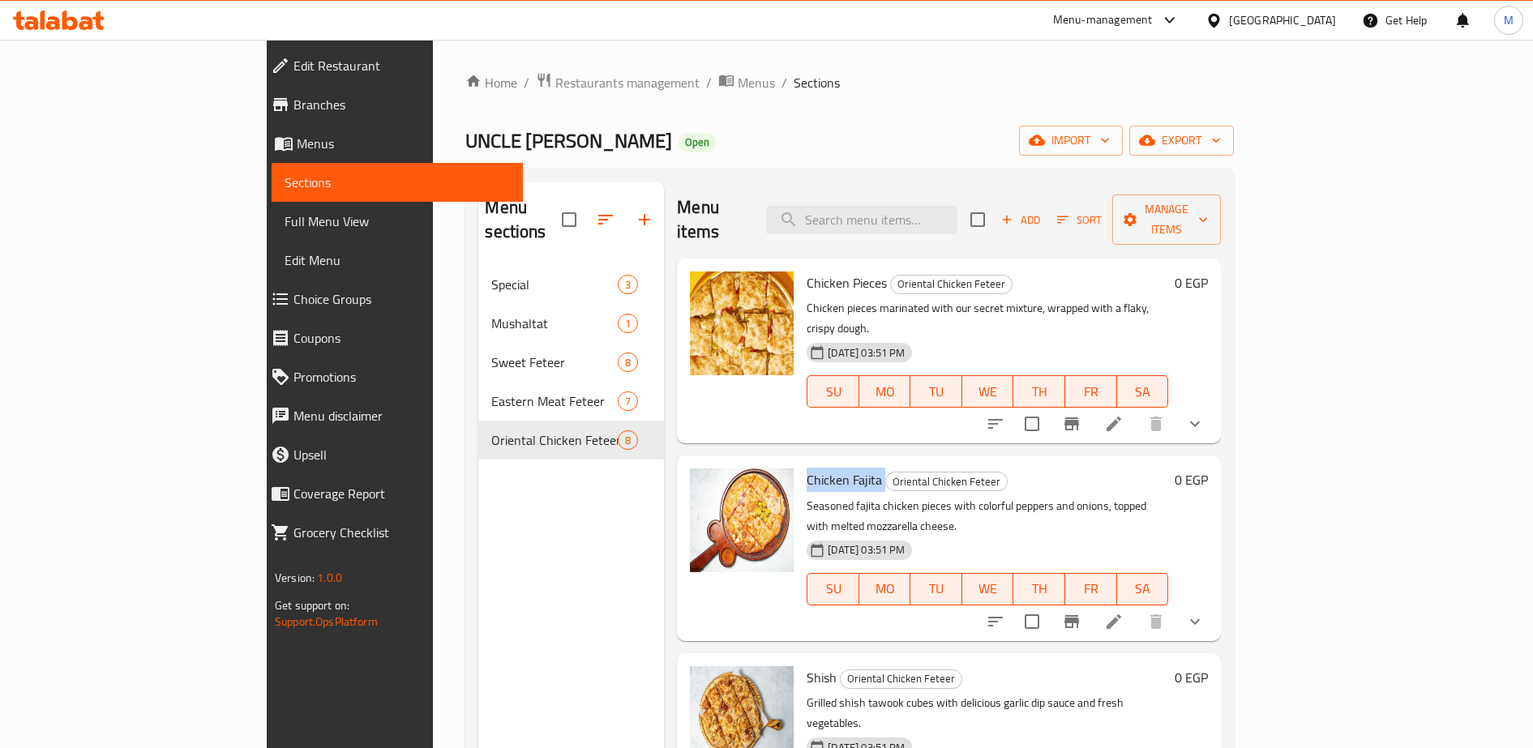
click at [806, 468] on span "Chicken Fajita" at bounding box center [843, 480] width 75 height 24
click at [806, 665] on span "Shish" at bounding box center [821, 677] width 30 height 24
copy h6 "Shish"
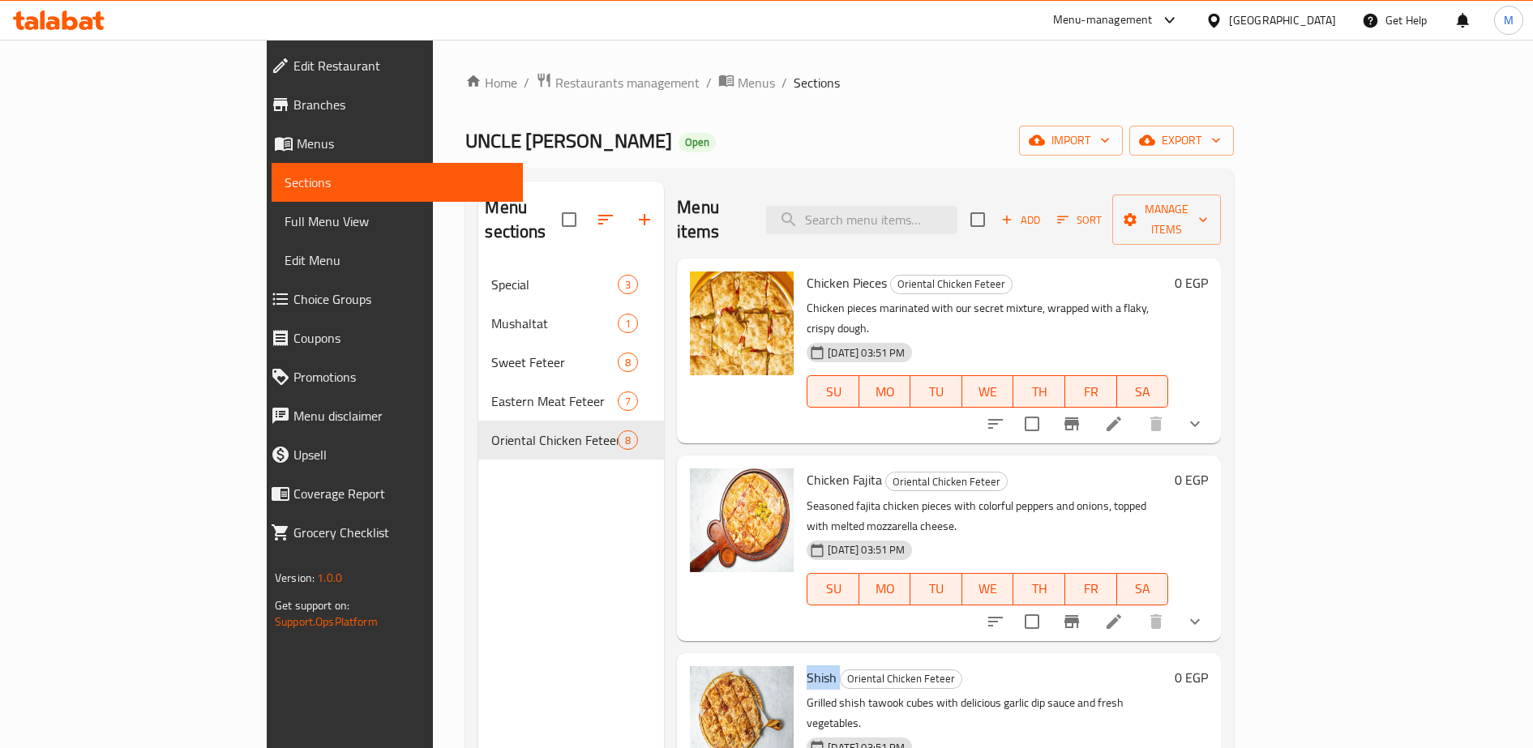
copy h6 "Shish"
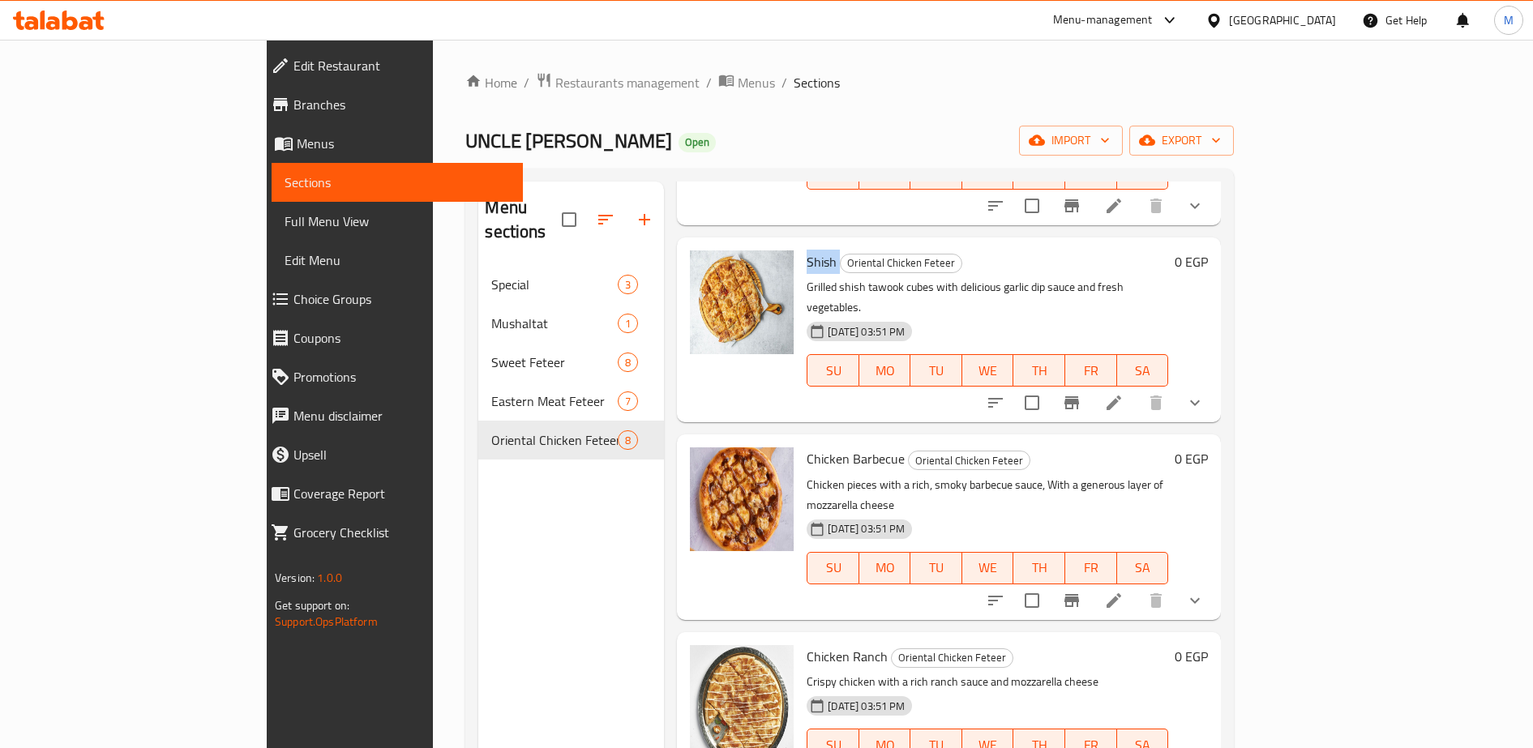
scroll to position [421, 0]
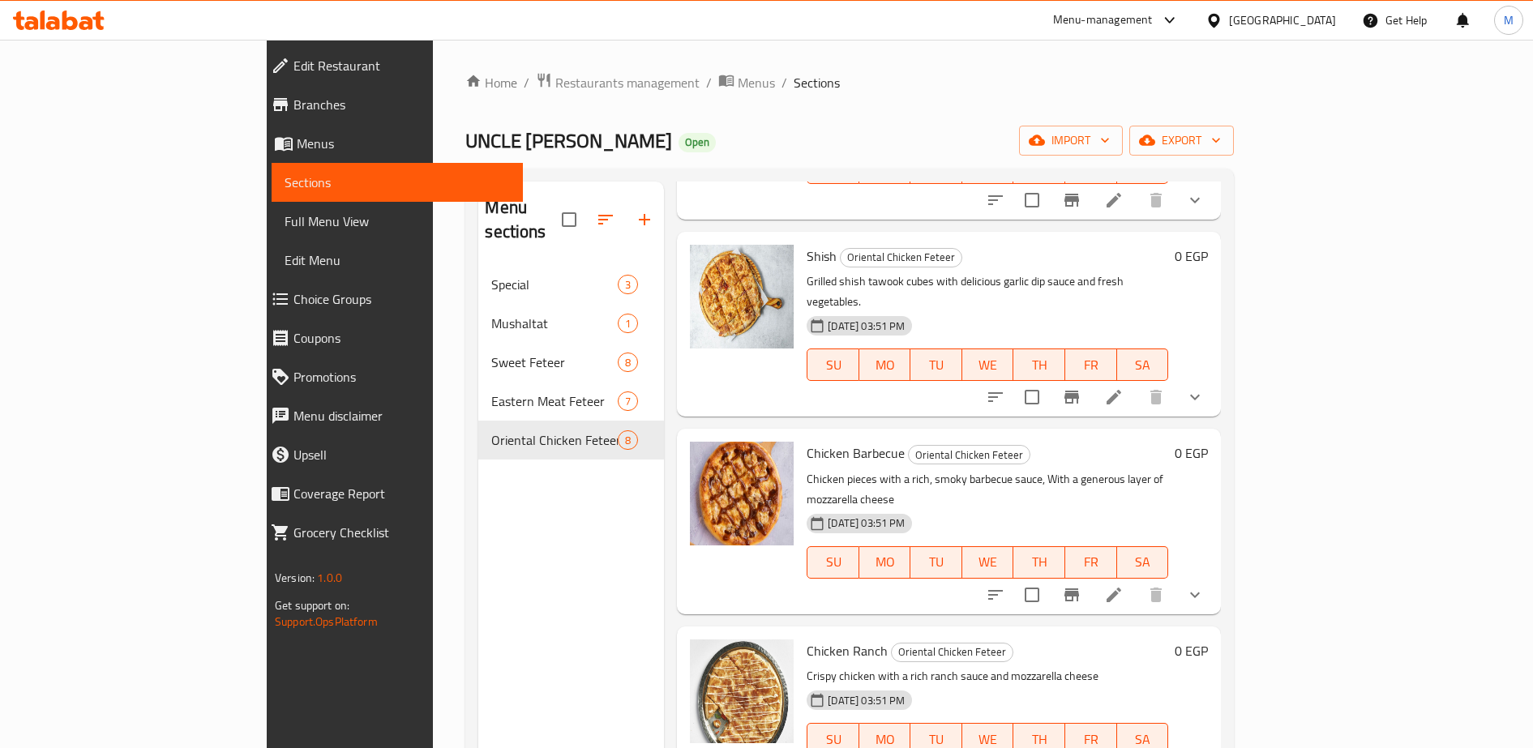
click at [806, 639] on span "Chicken Ranch" at bounding box center [846, 651] width 81 height 24
copy h6 "Chicken Ranch"
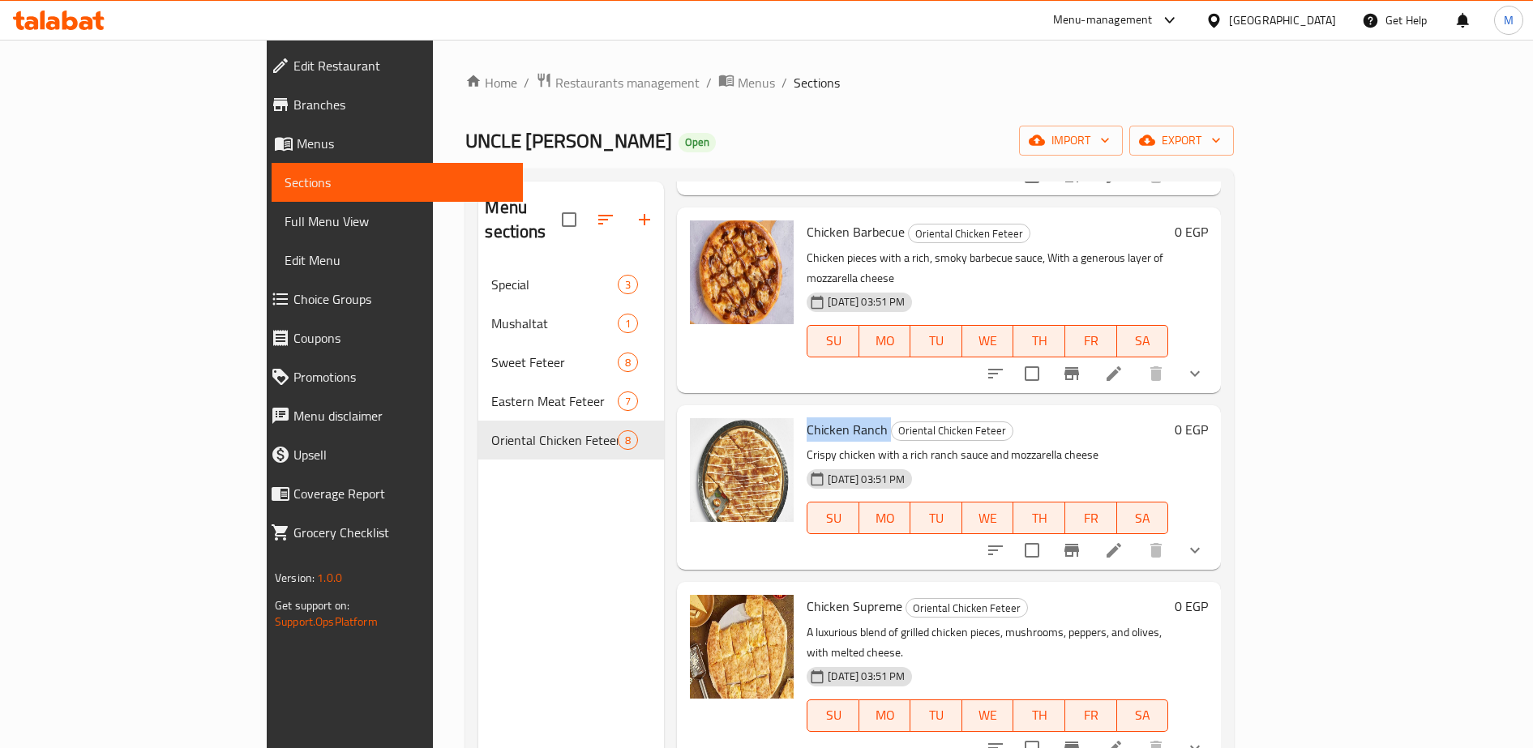
scroll to position [709, 0]
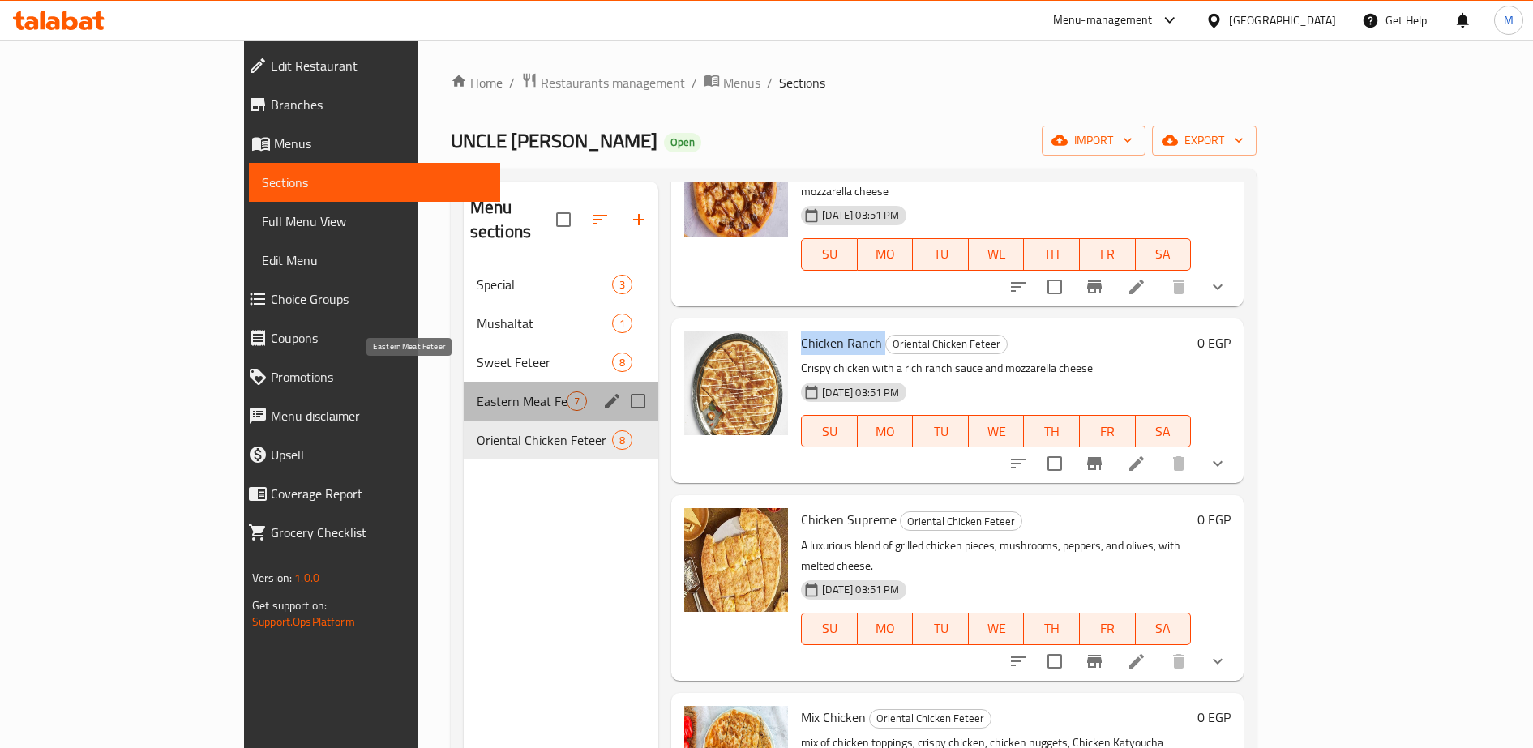
click at [477, 391] on span "Eastern Meat Feteer" at bounding box center [522, 400] width 90 height 19
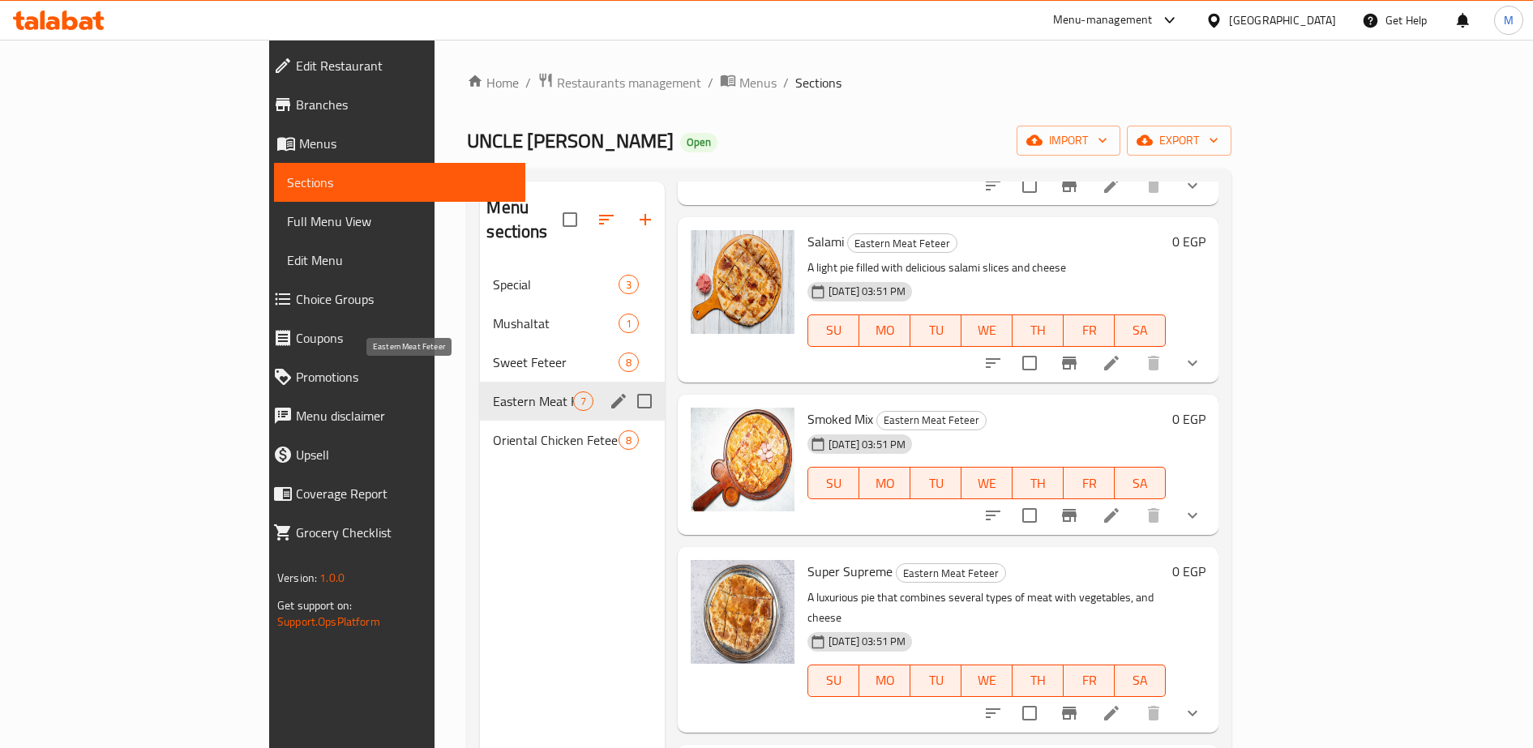
scroll to position [507, 0]
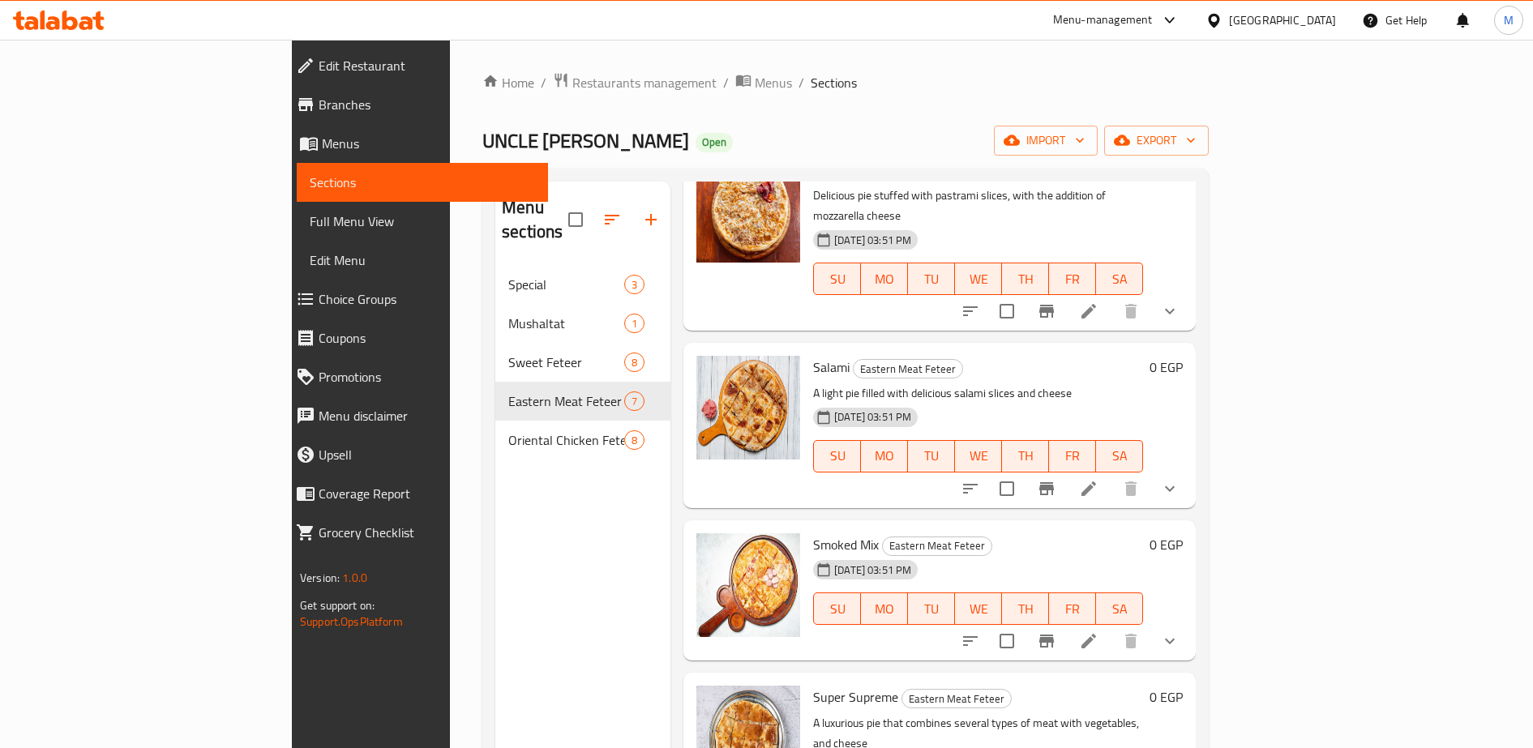
click at [813, 355] on span "Salami" at bounding box center [831, 367] width 36 height 24
copy h6 "Salami"
click at [813, 532] on span "Smoked Mix" at bounding box center [846, 544] width 66 height 24
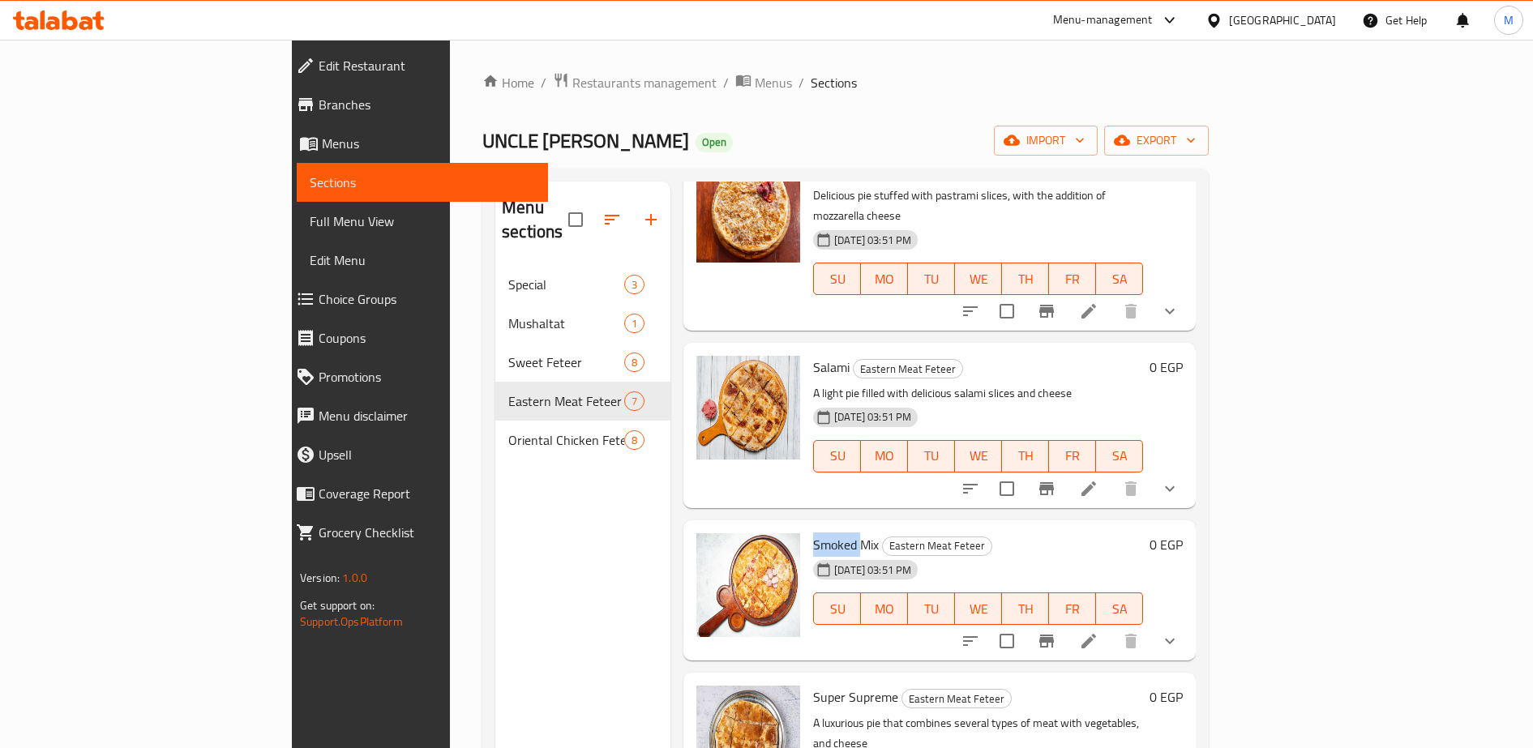
click at [813, 532] on span "Smoked Mix" at bounding box center [846, 544] width 66 height 24
copy h6 "Smoked Mix"
click at [572, 78] on span "Restaurants management" at bounding box center [644, 82] width 144 height 19
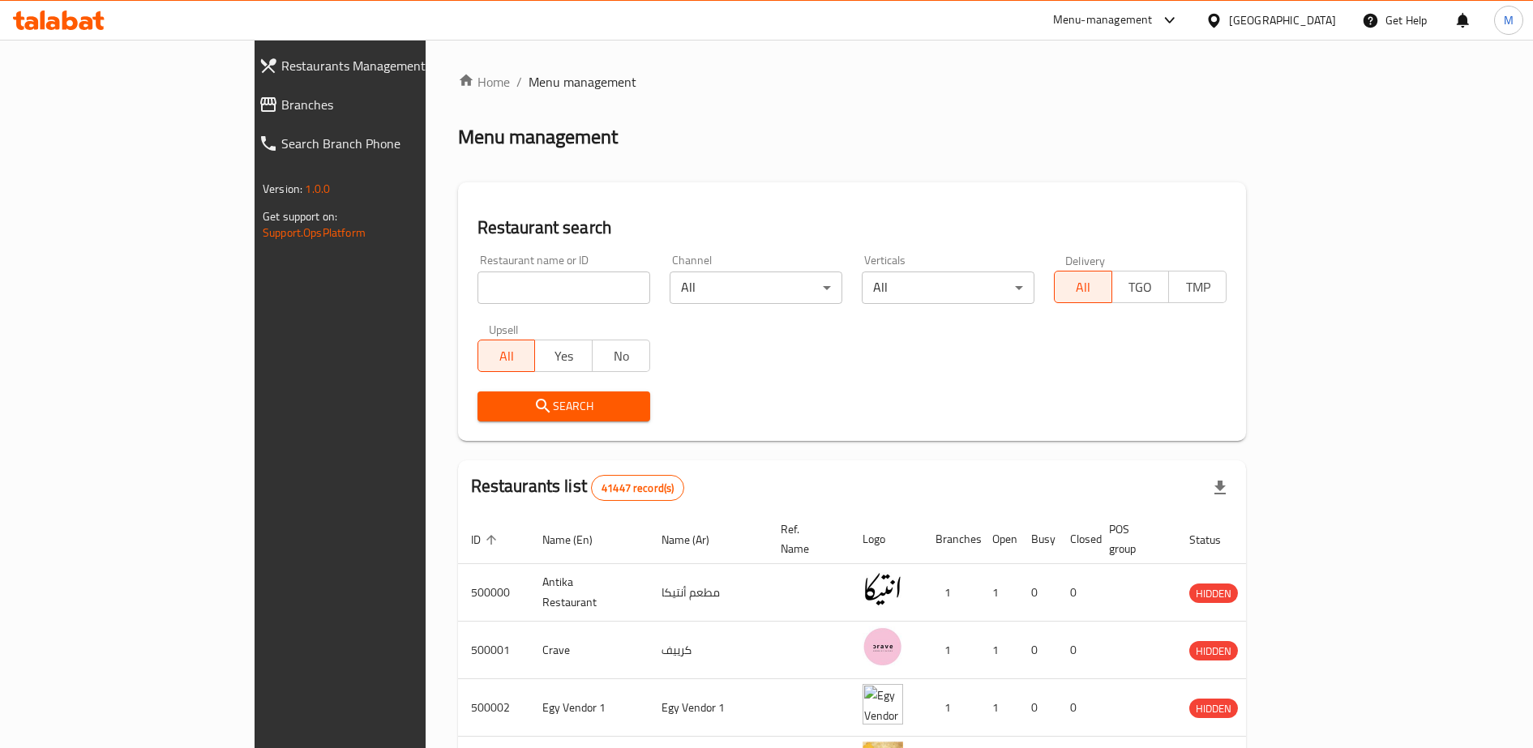
click at [477, 282] on input "search" at bounding box center [563, 287] width 173 height 32
type input "ay"
click button "Search" at bounding box center [563, 406] width 173 height 30
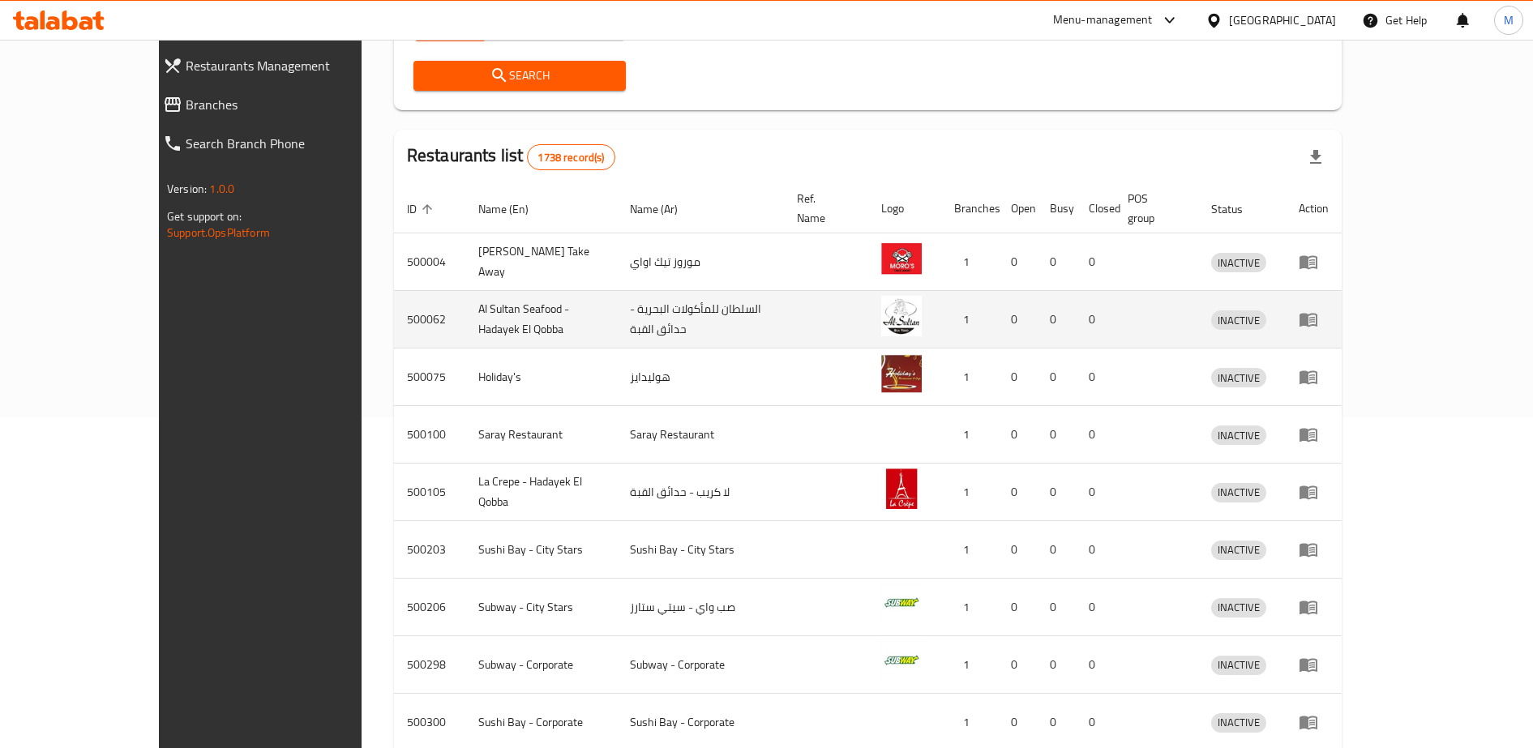
scroll to position [461, 0]
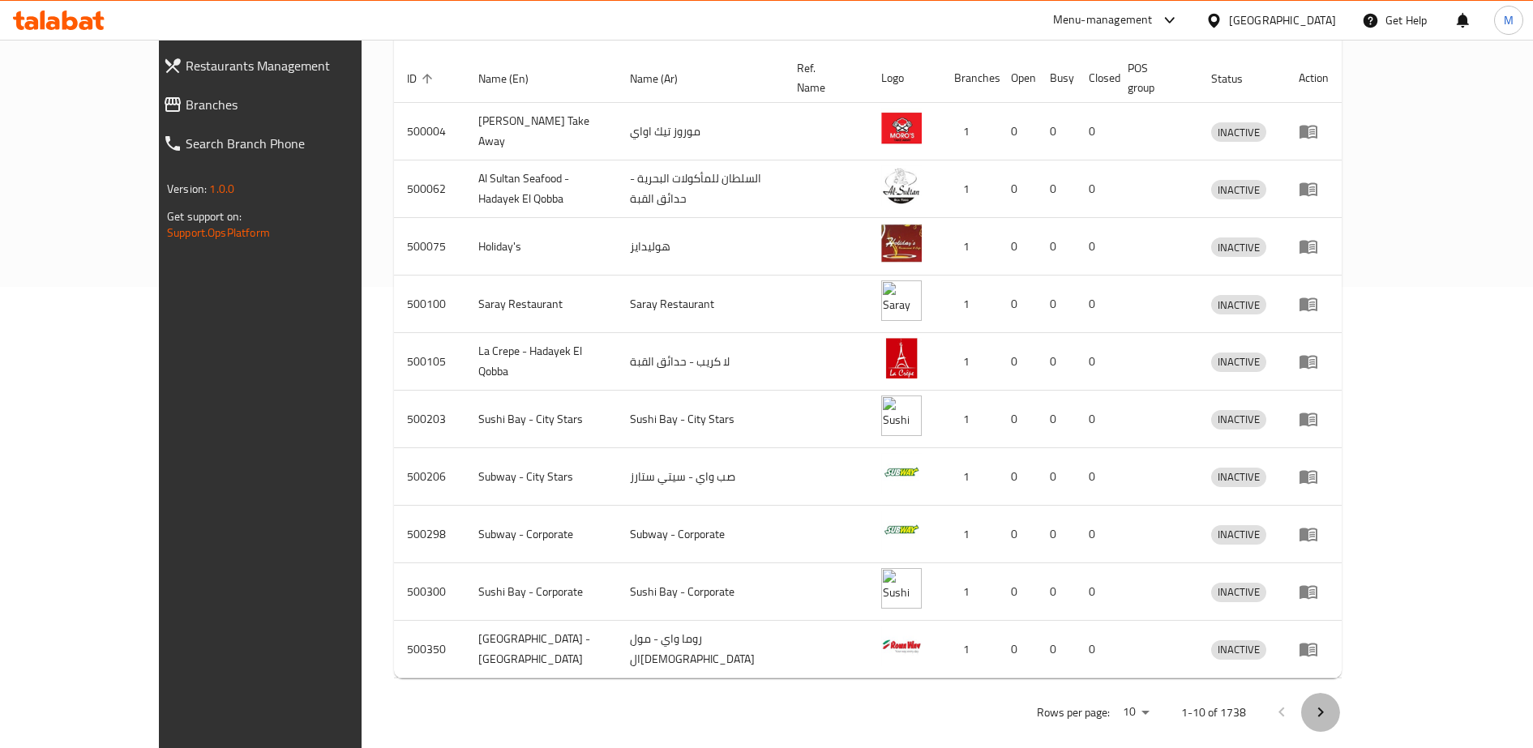
click at [1330, 703] on icon "Next page" at bounding box center [1319, 712] width 19 height 19
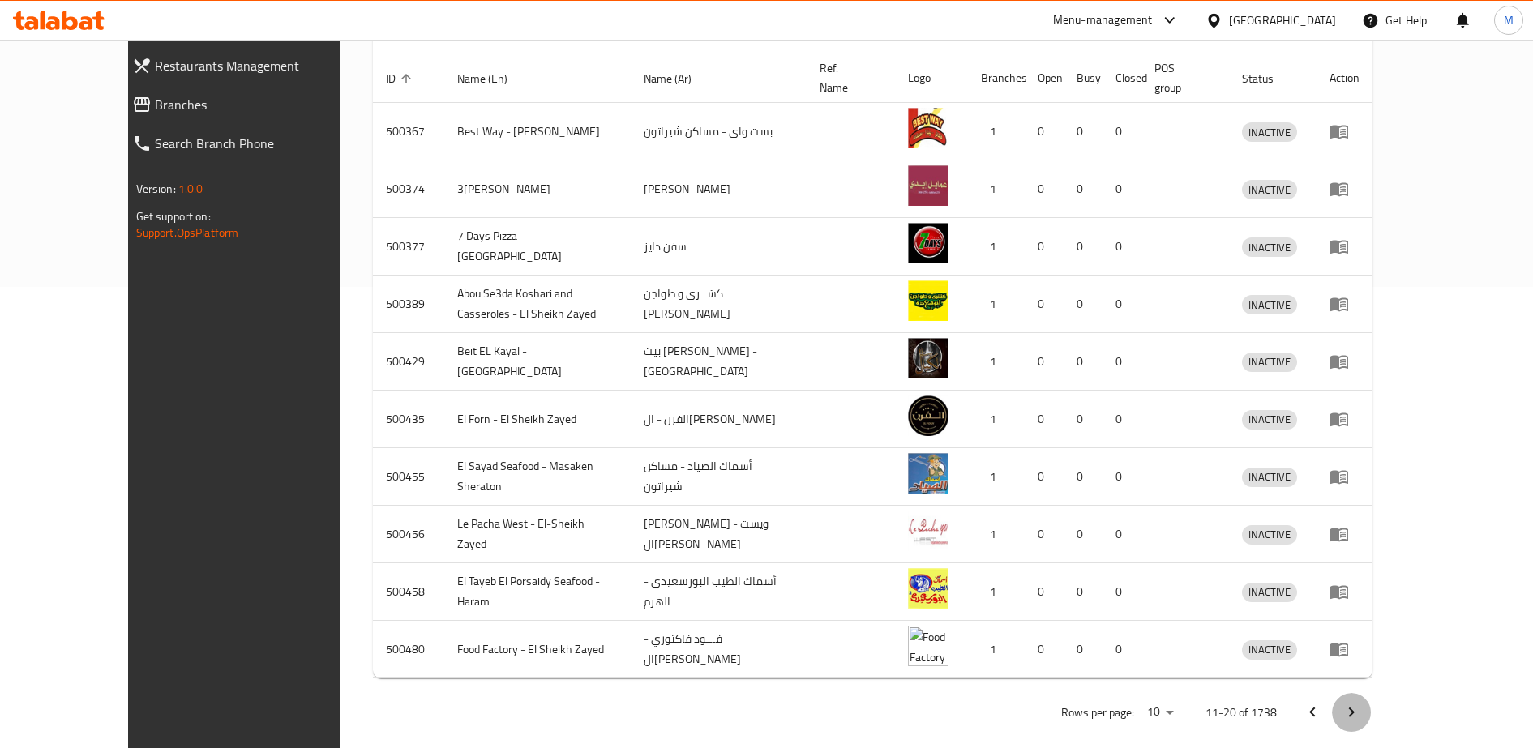
click at [1361, 703] on icon "Next page" at bounding box center [1350, 712] width 19 height 19
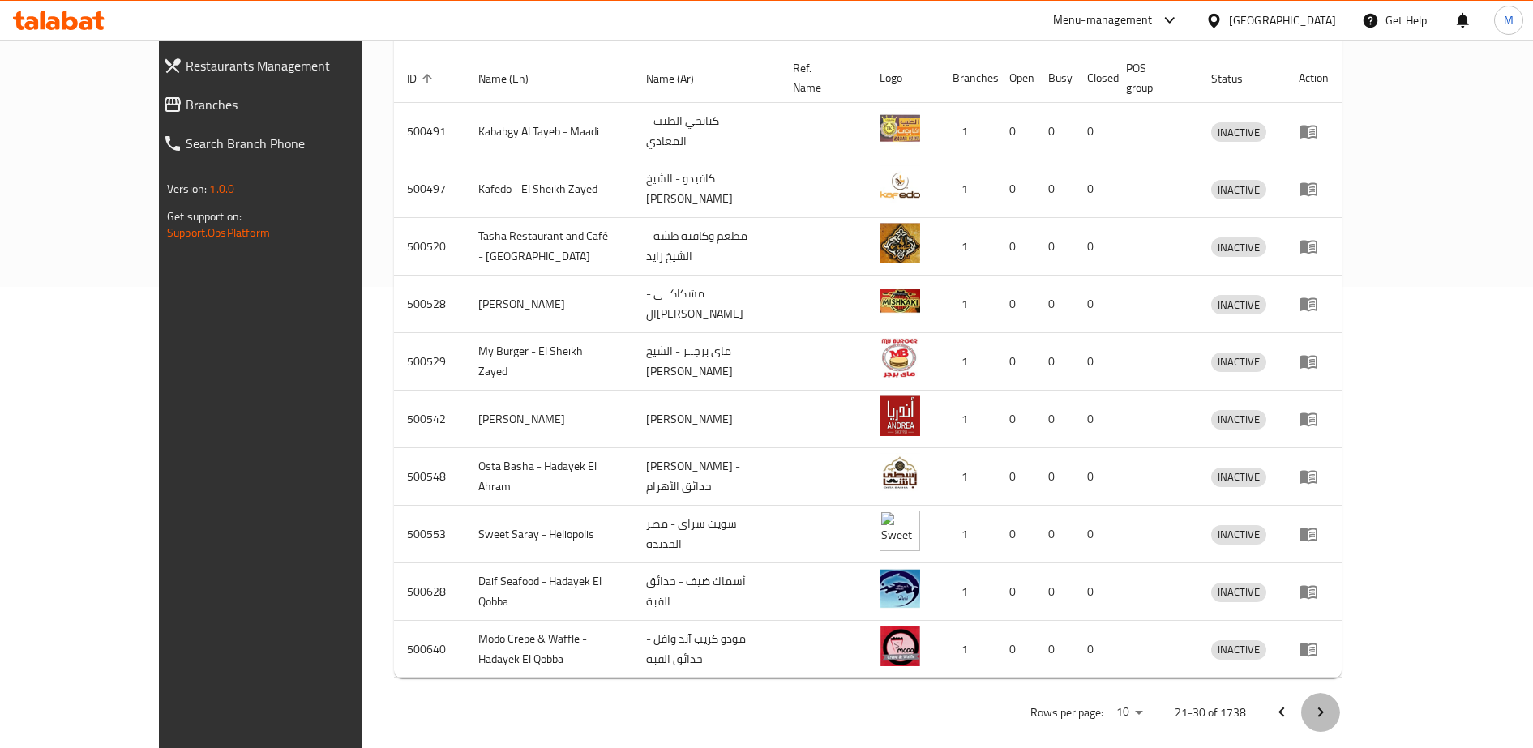
click at [1323, 708] on icon "Next page" at bounding box center [1321, 713] width 6 height 10
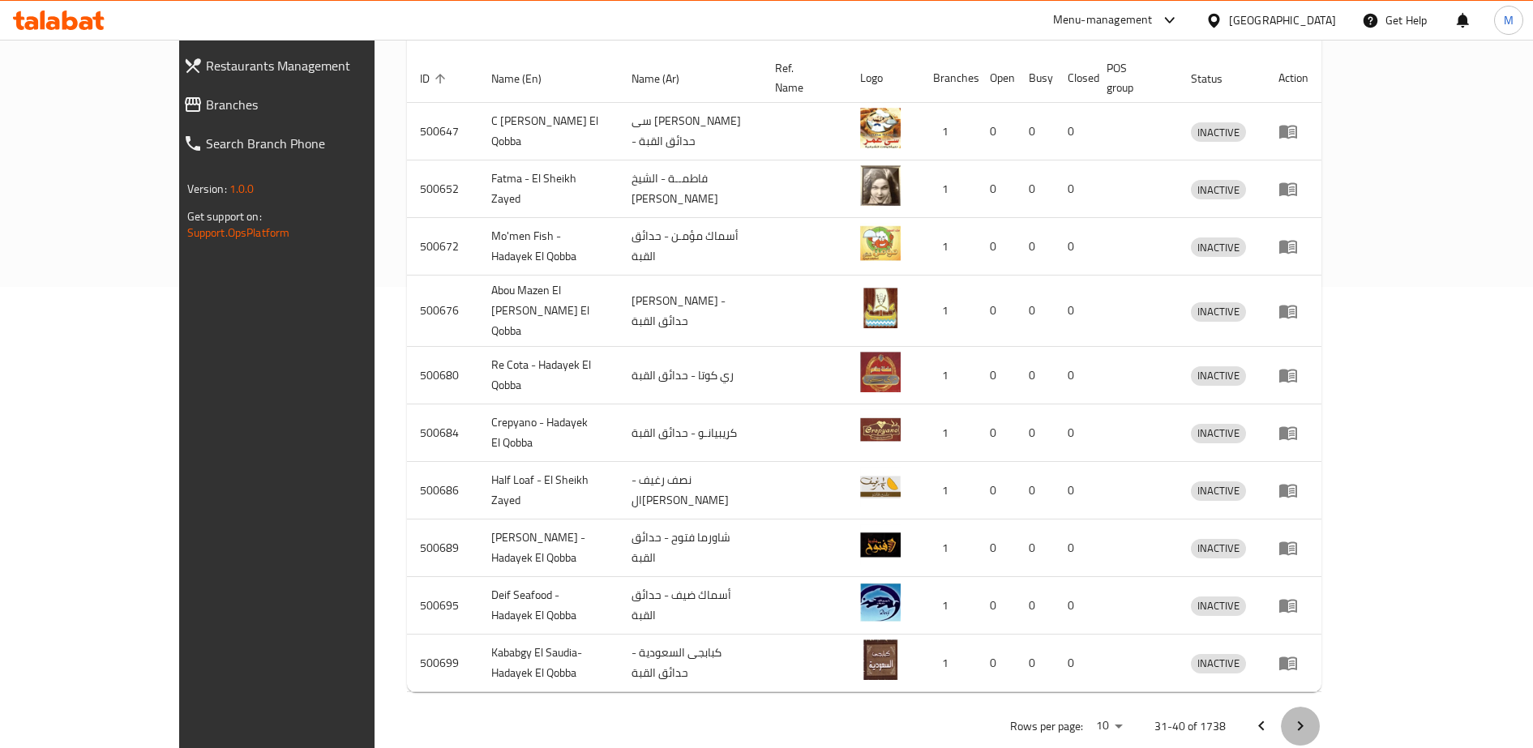
click at [1303, 721] on icon "Next page" at bounding box center [1301, 726] width 6 height 10
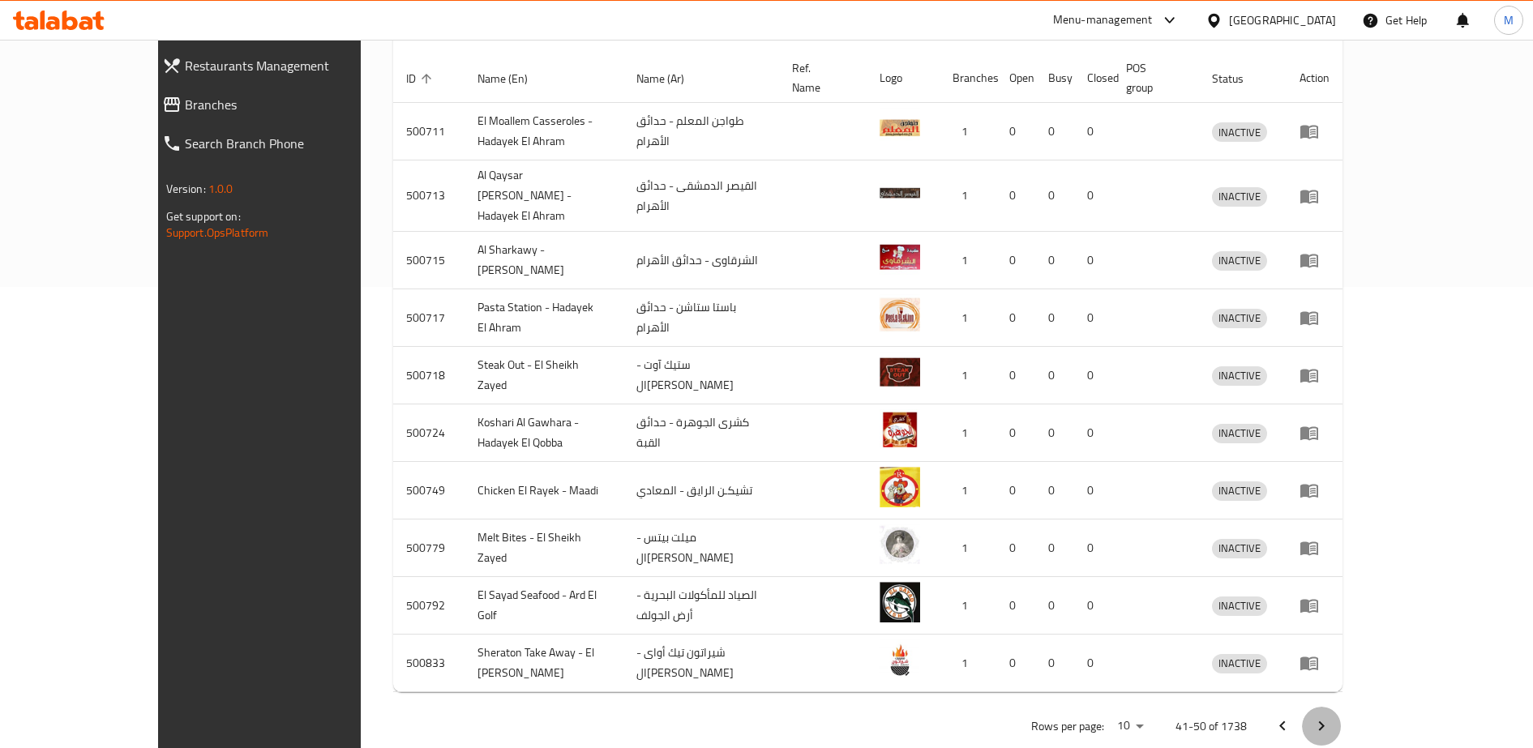
click at [1324, 721] on icon "Next page" at bounding box center [1322, 726] width 6 height 10
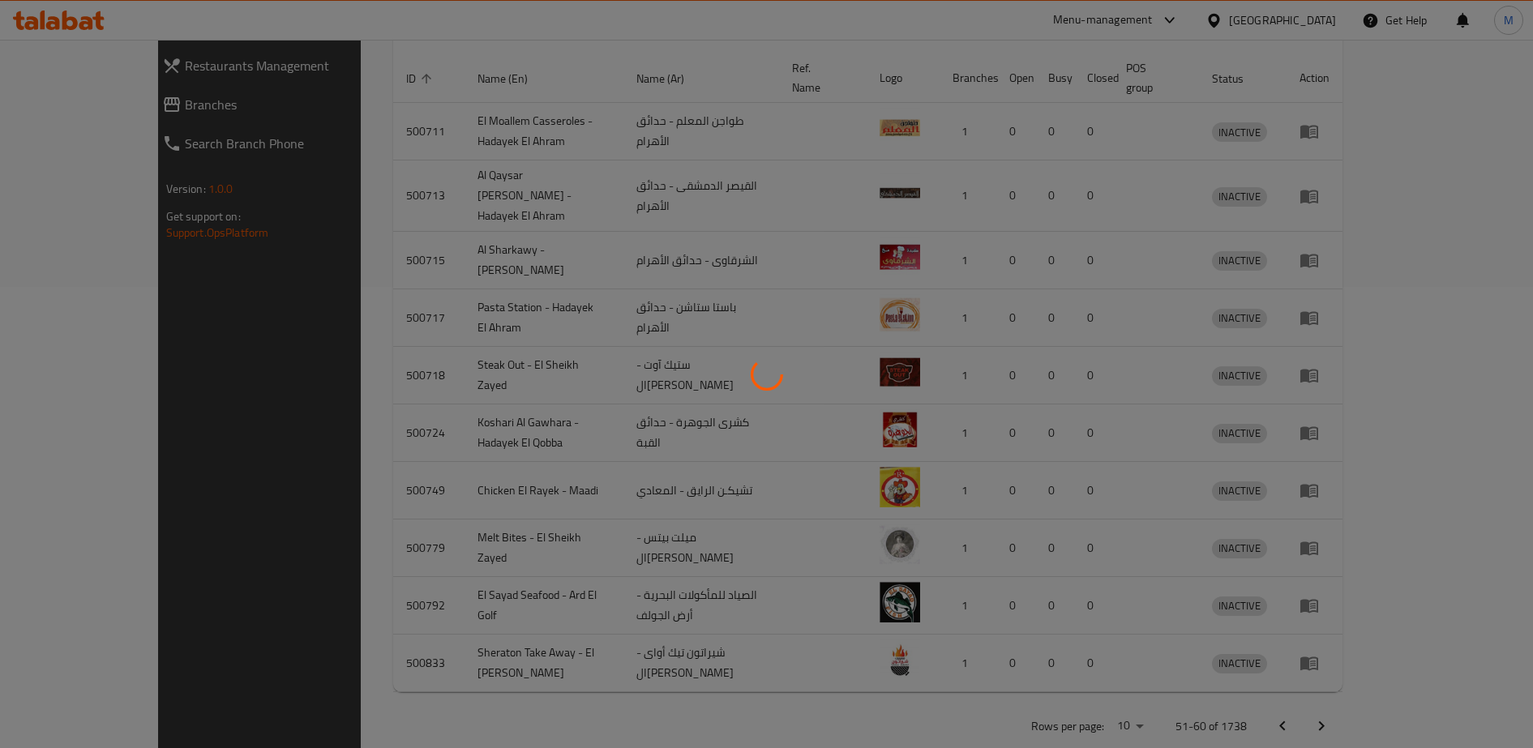
click at [1480, 695] on div at bounding box center [766, 374] width 1533 height 748
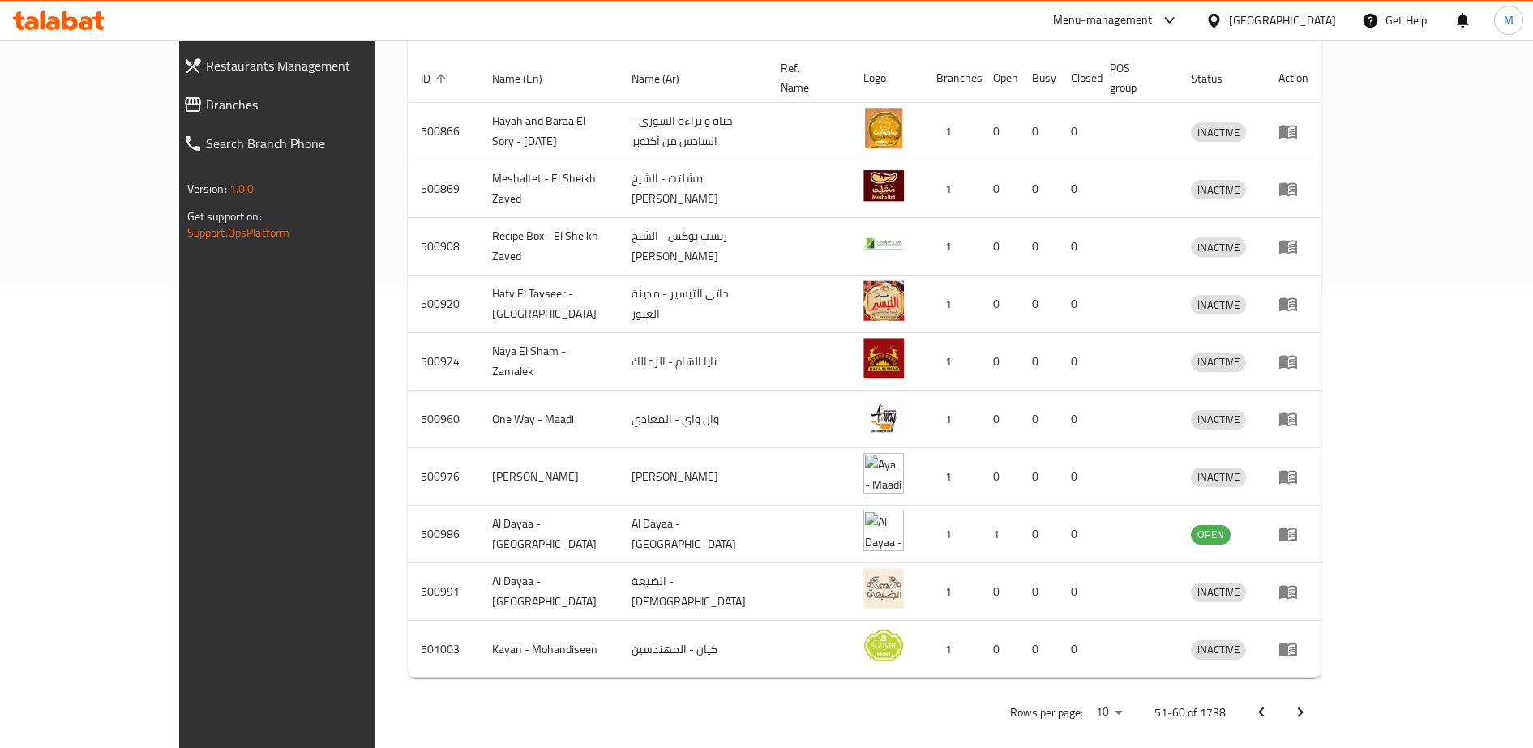
click at [1310, 703] on icon "Next page" at bounding box center [1299, 712] width 19 height 19
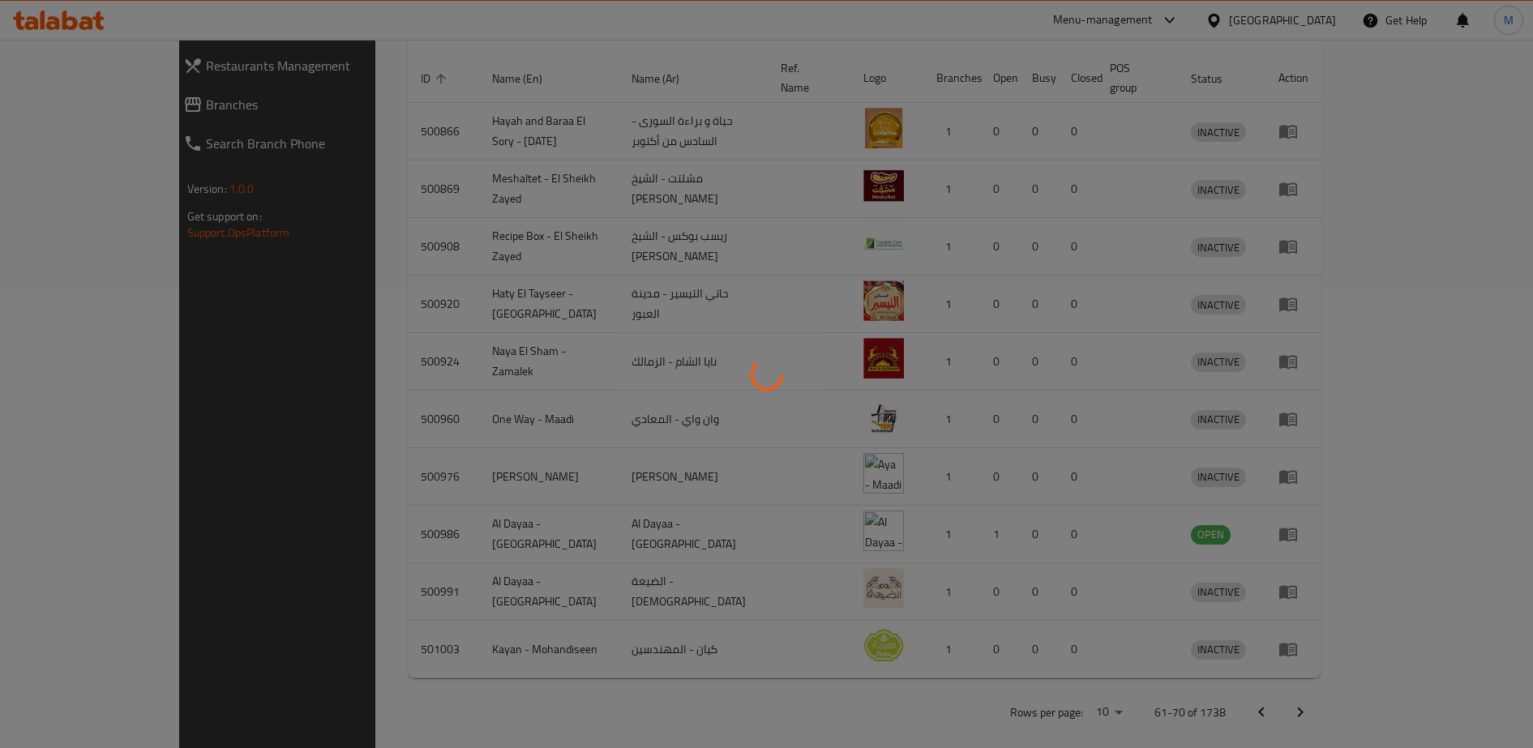
click at [1480, 695] on div at bounding box center [766, 374] width 1533 height 748
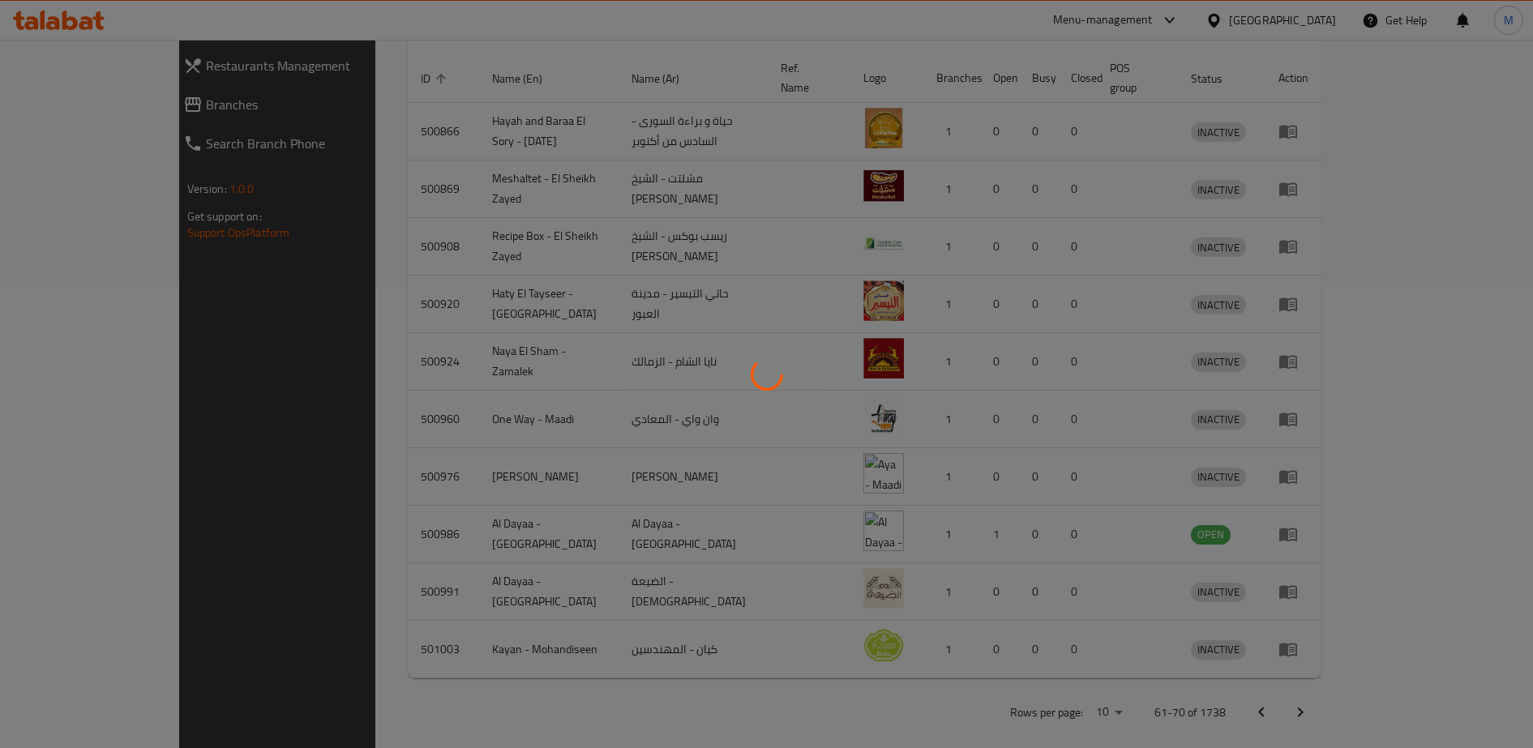
click at [1480, 695] on div at bounding box center [766, 374] width 1533 height 748
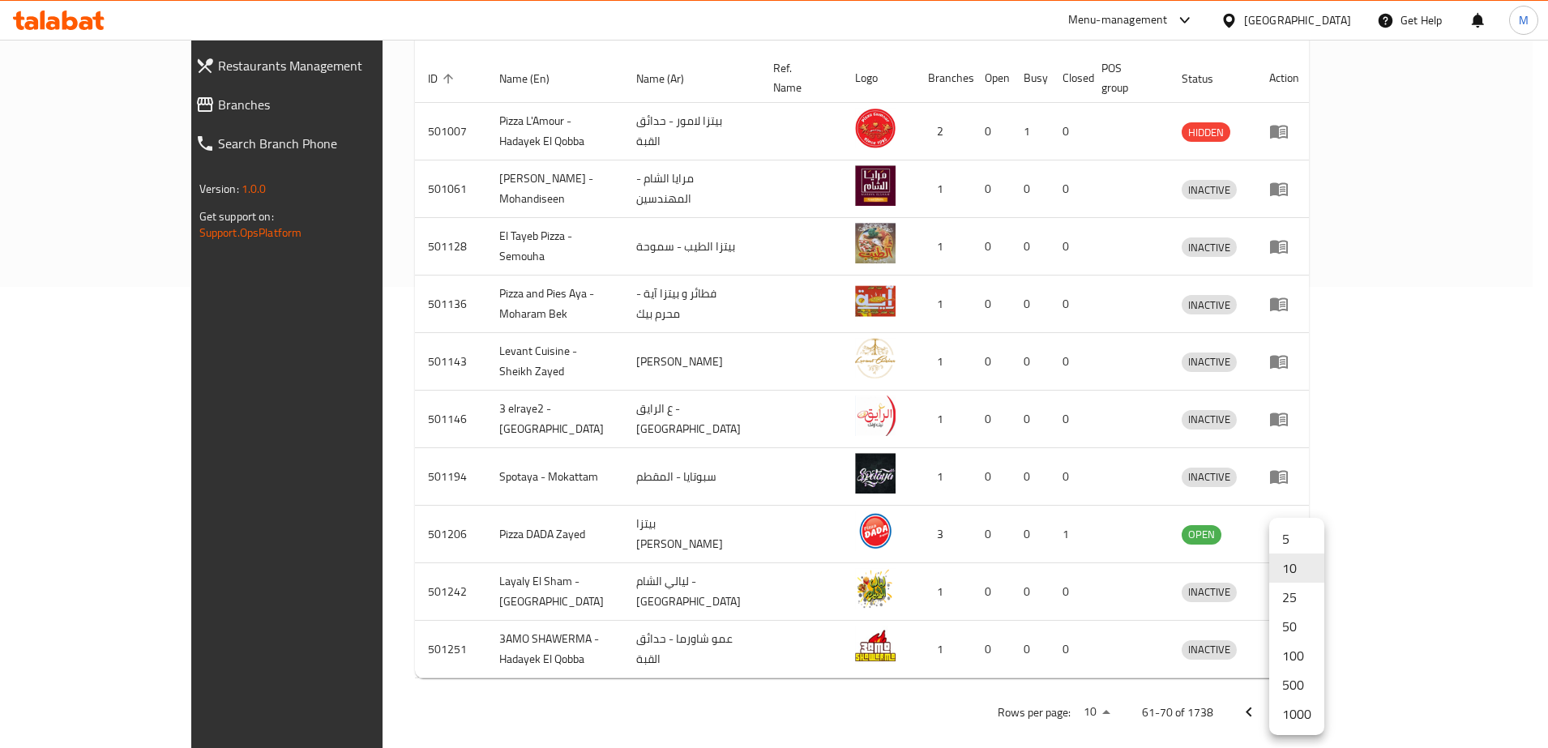
click at [1293, 721] on li "1000" at bounding box center [1296, 713] width 55 height 29
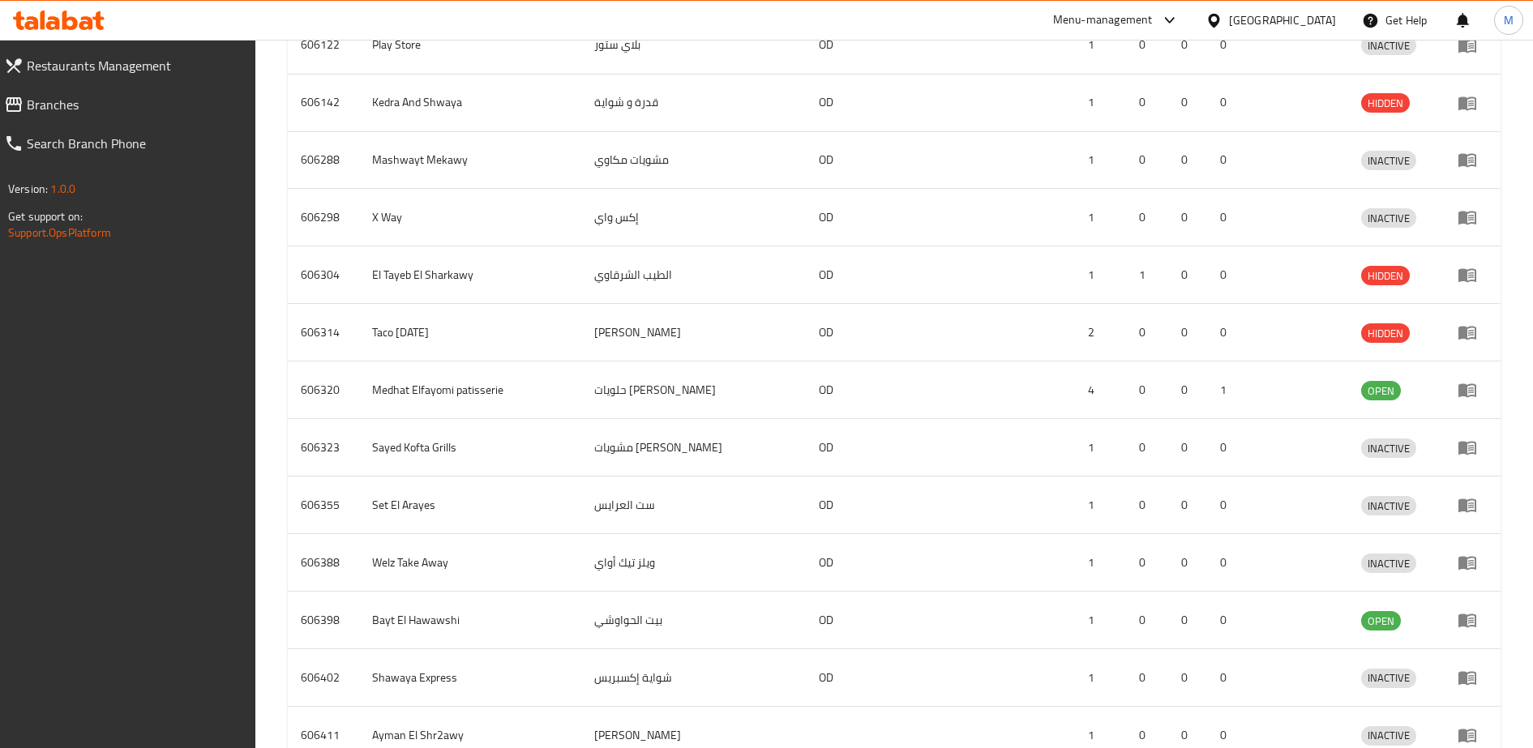
scroll to position [30668, 0]
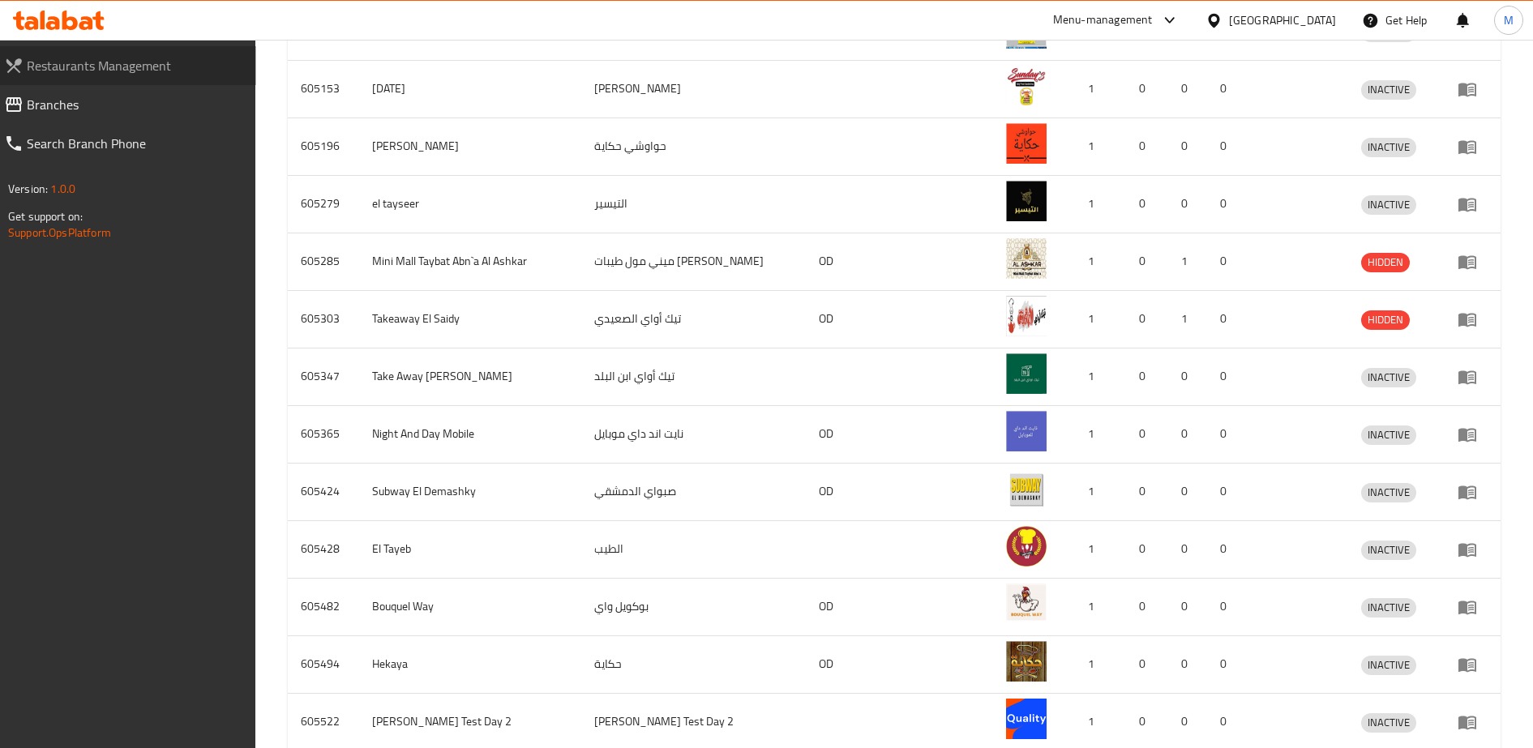
click at [117, 62] on span "Restaurants Management" at bounding box center [135, 65] width 216 height 19
